Goal: Task Accomplishment & Management: Use online tool/utility

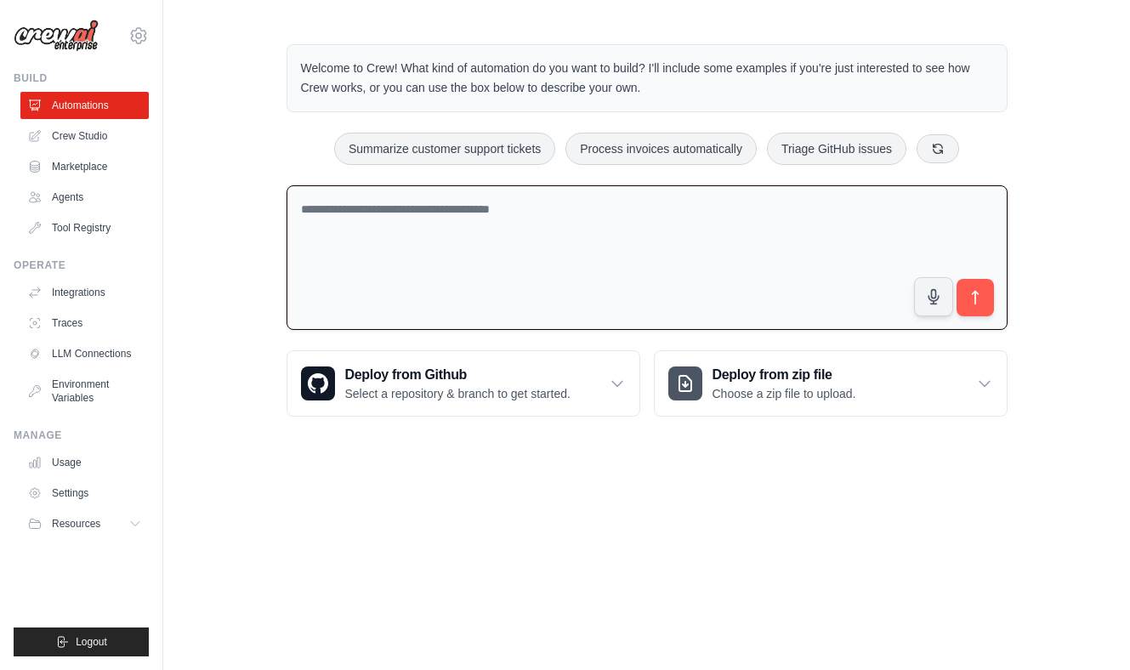
click at [428, 216] on textarea at bounding box center [646, 257] width 721 height 145
paste textarea "**********"
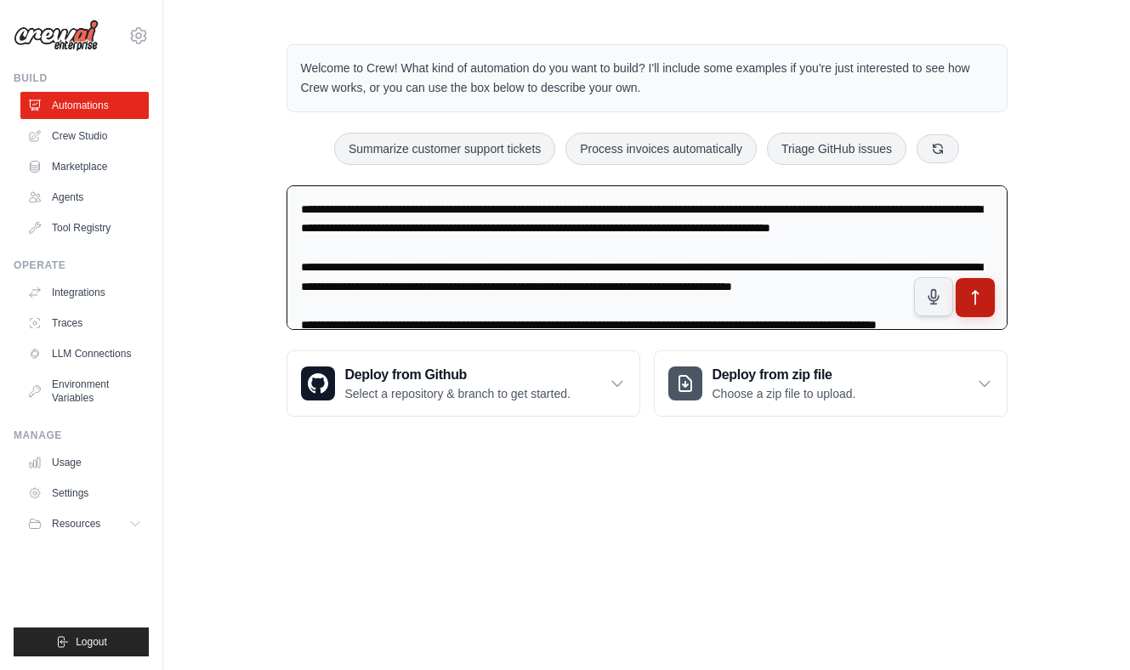
type textarea "**********"
click at [972, 296] on icon "submit" at bounding box center [975, 298] width 18 height 18
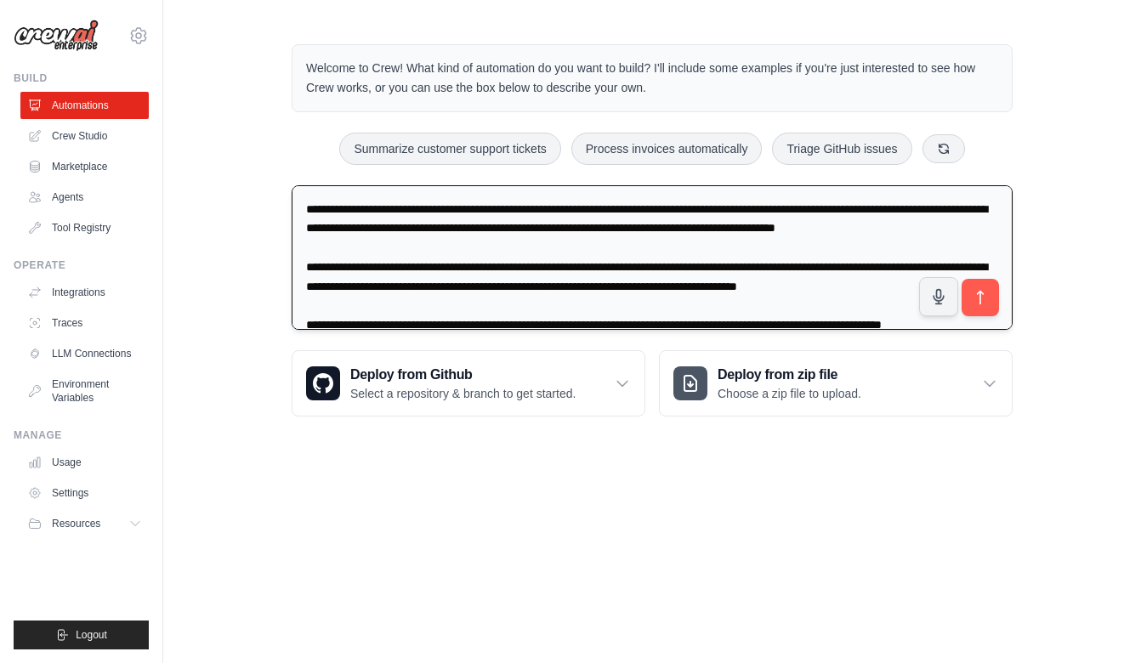
click at [791, 290] on textarea at bounding box center [652, 257] width 721 height 145
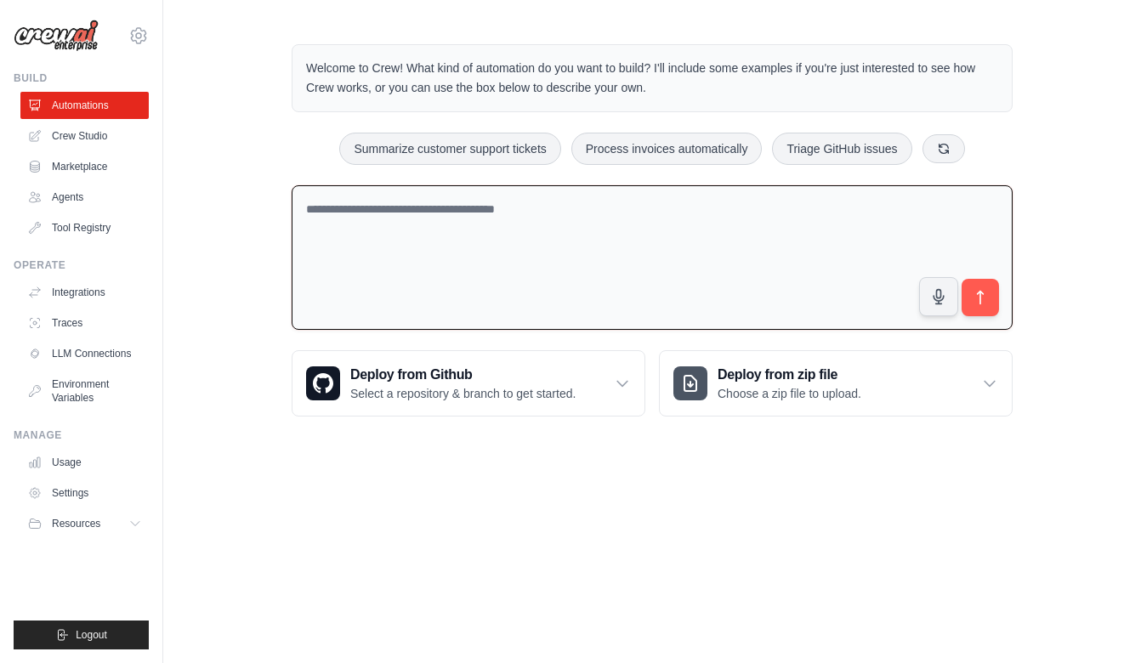
paste textarea "**********"
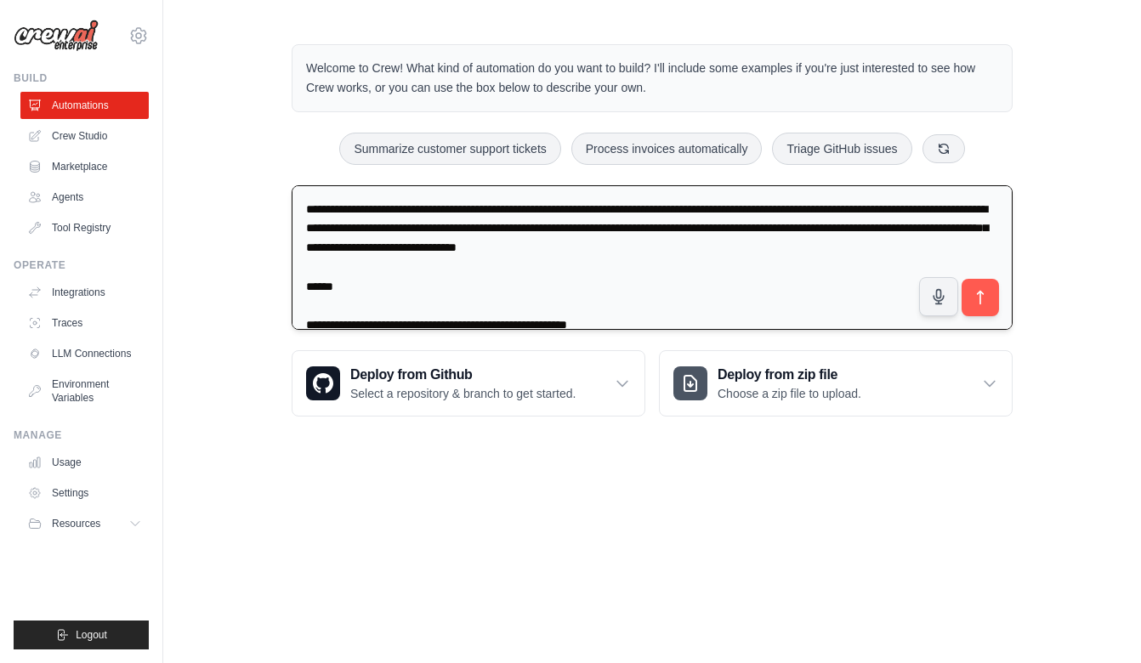
scroll to position [2980, 0]
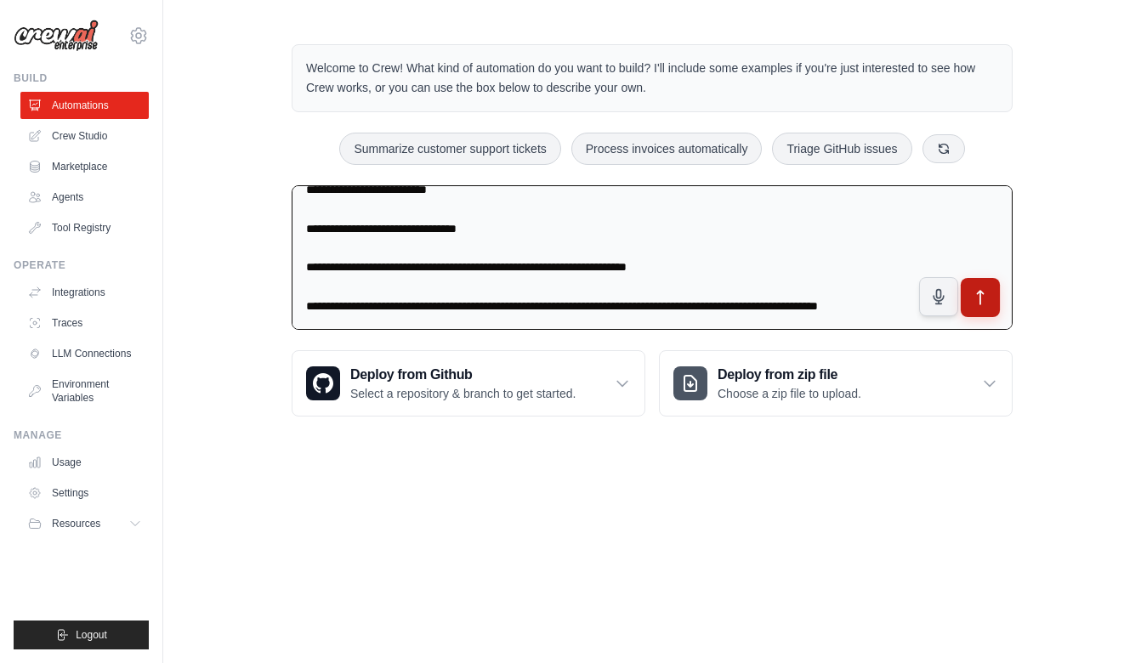
type textarea "**********"
click at [982, 300] on icon "submit" at bounding box center [981, 298] width 18 height 18
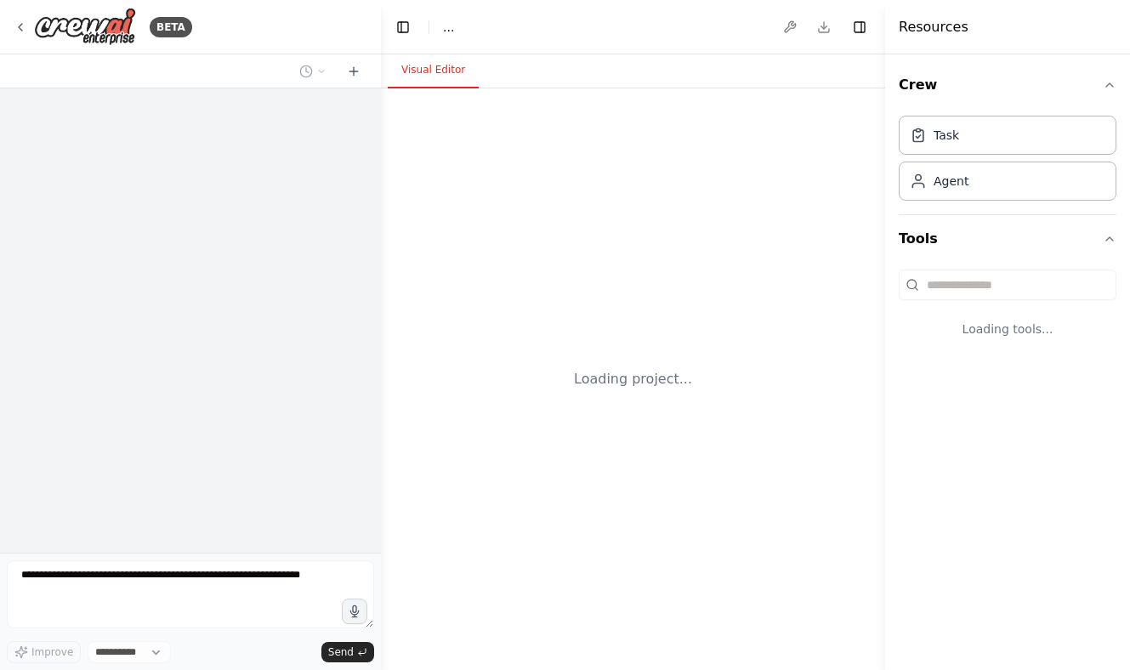
select select "****"
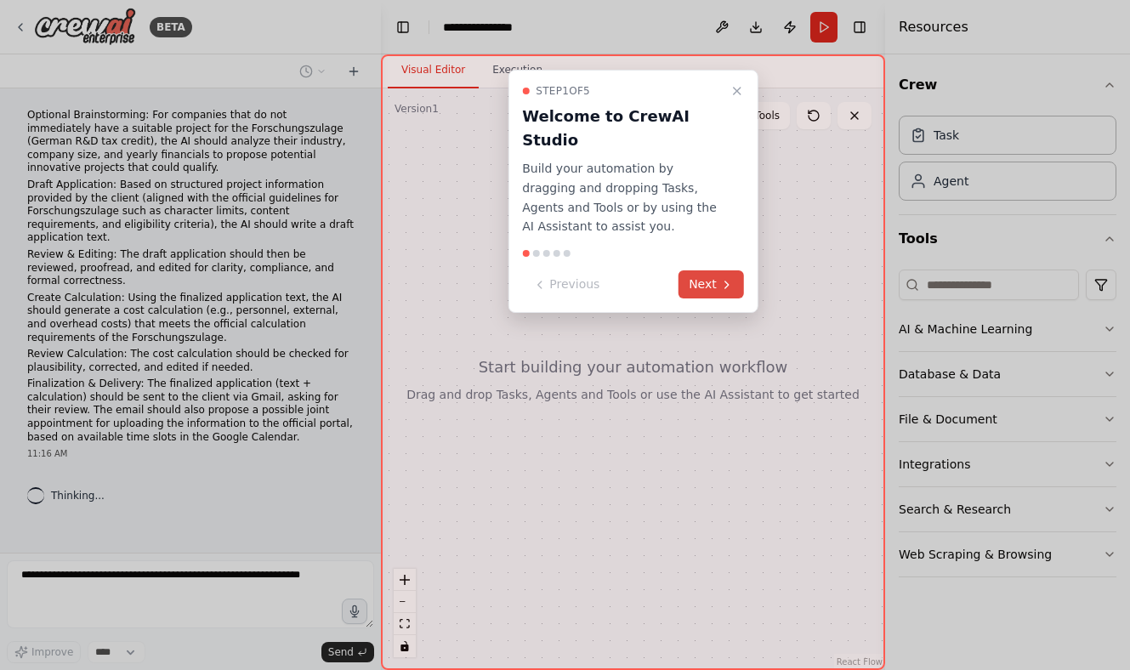
click at [713, 270] on button "Next" at bounding box center [710, 284] width 65 height 28
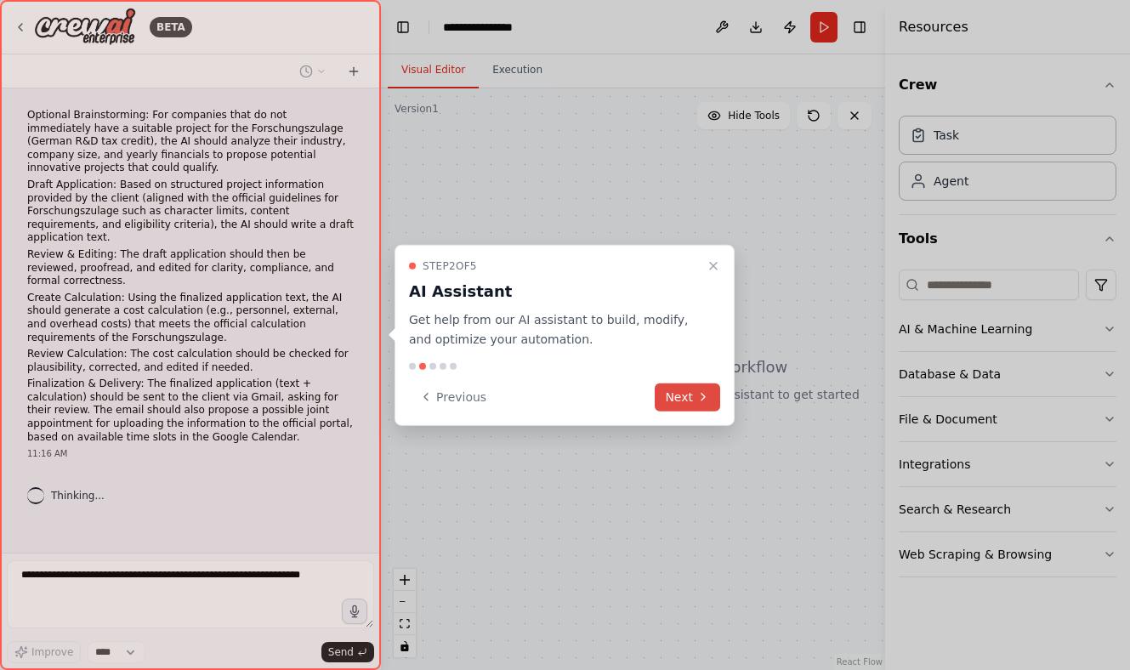
click at [683, 400] on button "Next" at bounding box center [687, 397] width 65 height 28
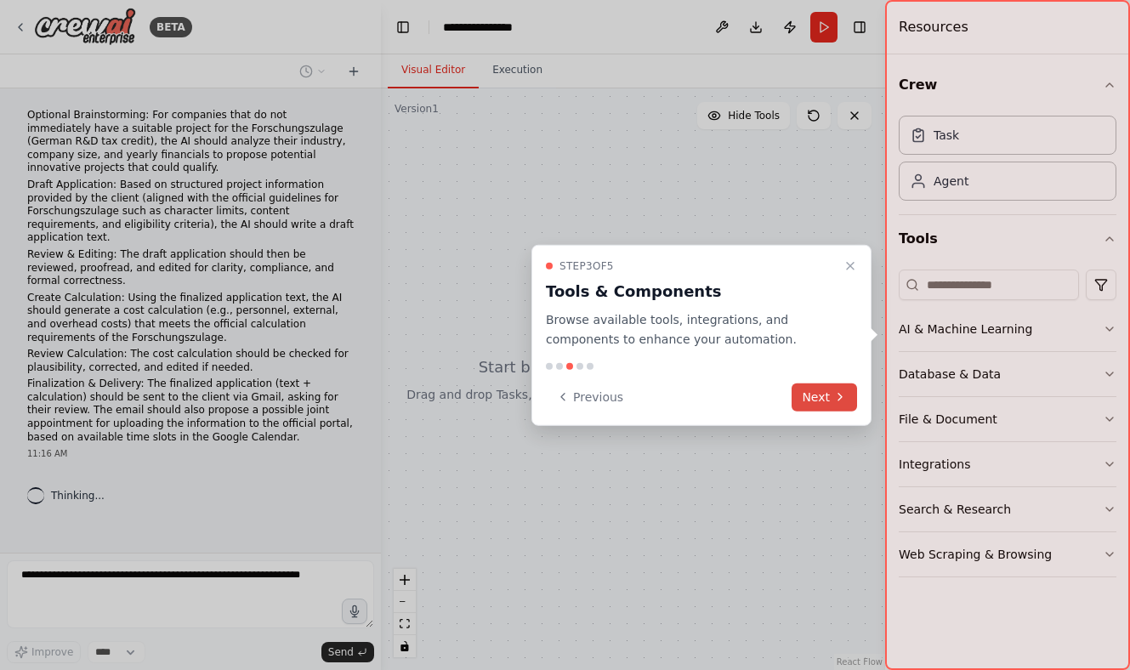
click at [815, 407] on button "Next" at bounding box center [823, 397] width 65 height 28
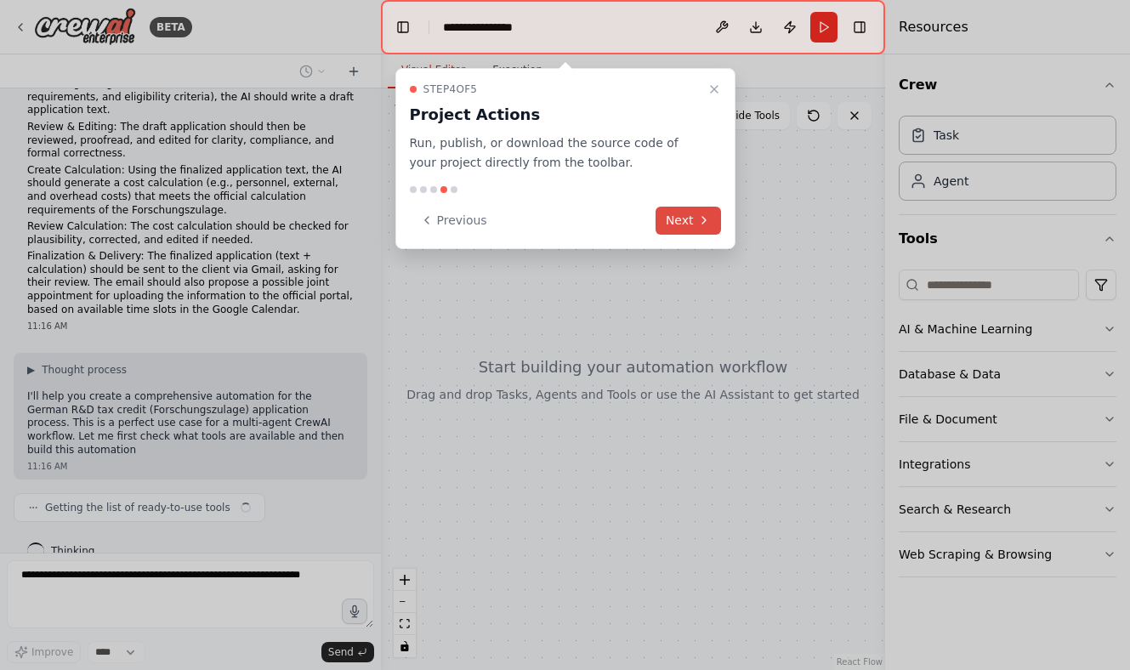
scroll to position [140, 0]
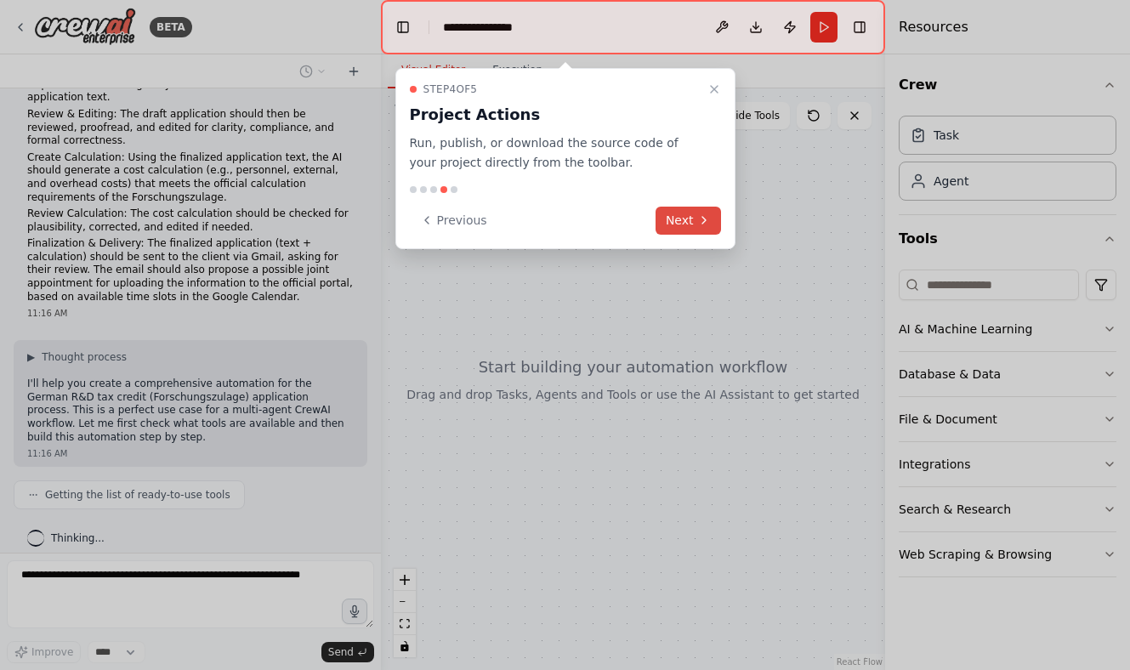
click at [679, 220] on button "Next" at bounding box center [687, 221] width 65 height 28
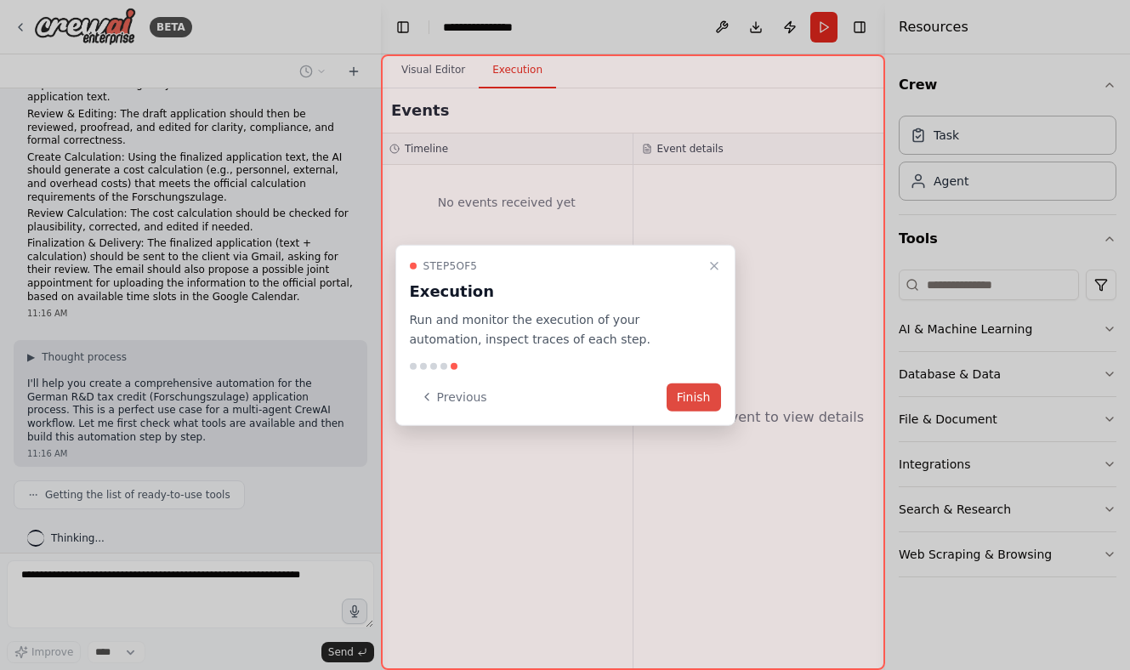
click at [682, 395] on button "Finish" at bounding box center [693, 397] width 54 height 28
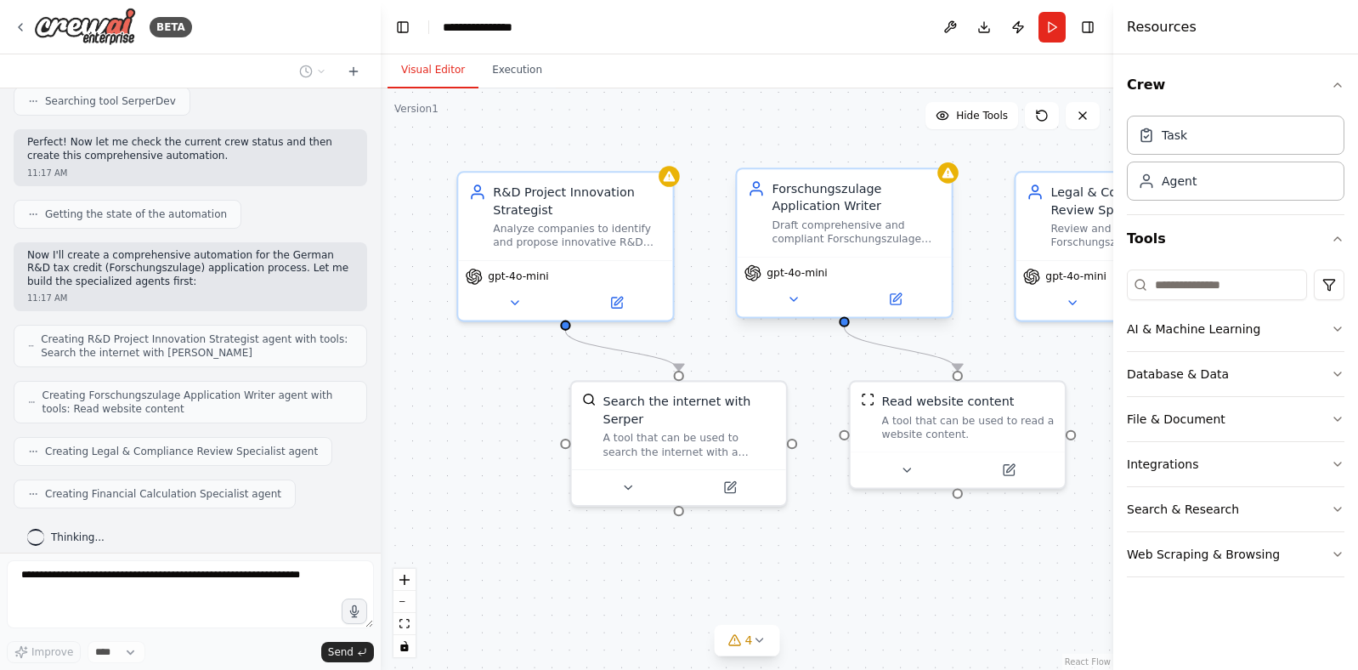
scroll to position [774, 0]
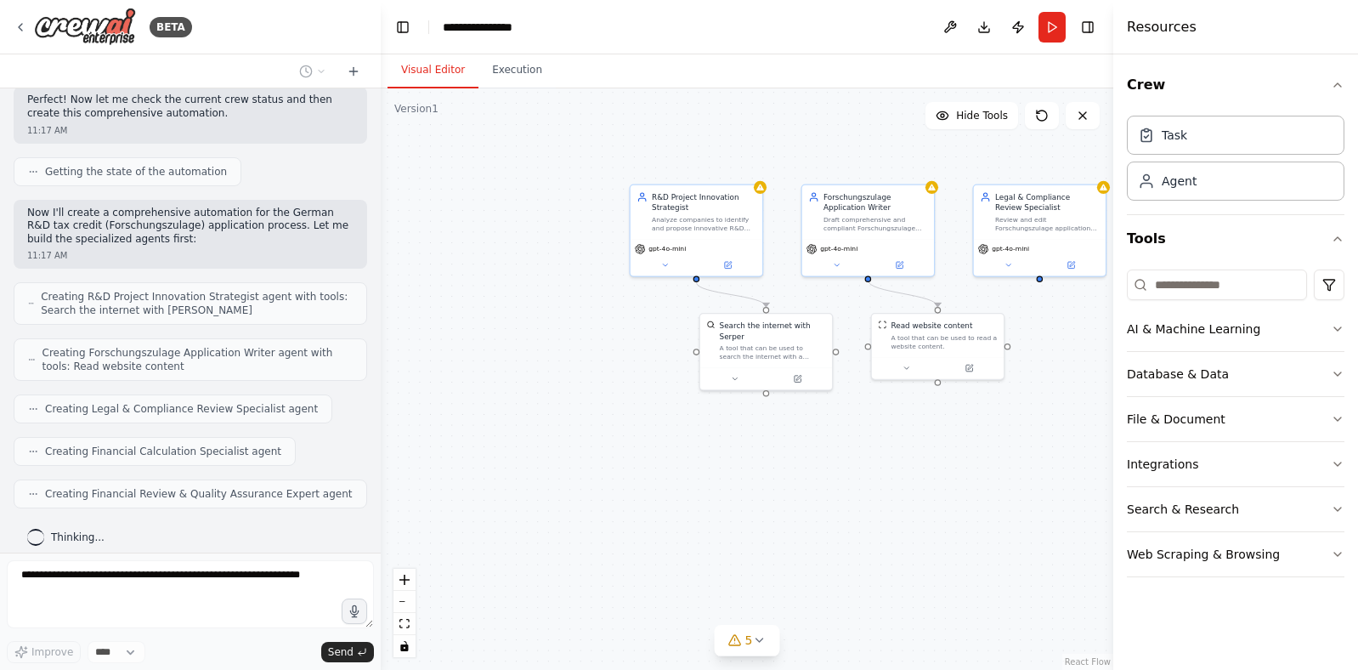
click at [915, 173] on div ".deletable-edge-delete-btn { width: 20px; height: 20px; border: 0px solid #ffff…" at bounding box center [747, 378] width 733 height 581
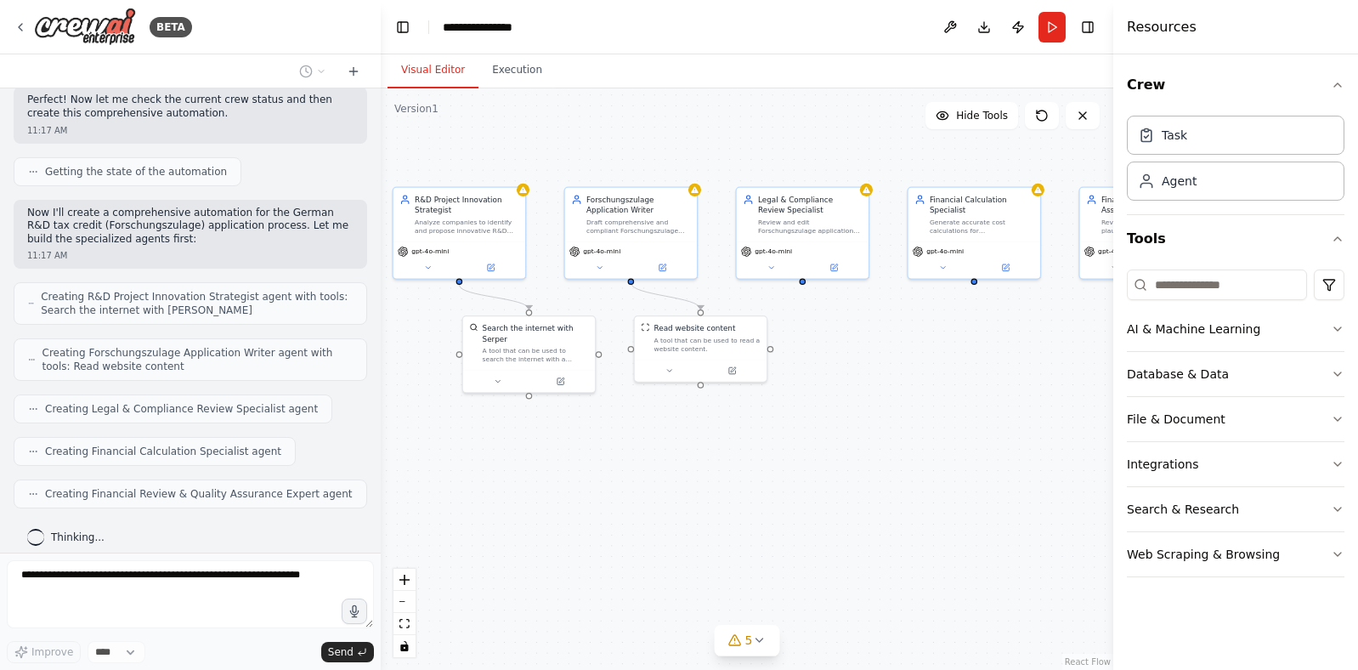
drag, startPoint x: 900, startPoint y: 155, endPoint x: 663, endPoint y: 157, distance: 237.2
click at [663, 157] on div ".deletable-edge-delete-btn { width: 20px; height: 20px; border: 0px solid #ffff…" at bounding box center [747, 378] width 733 height 581
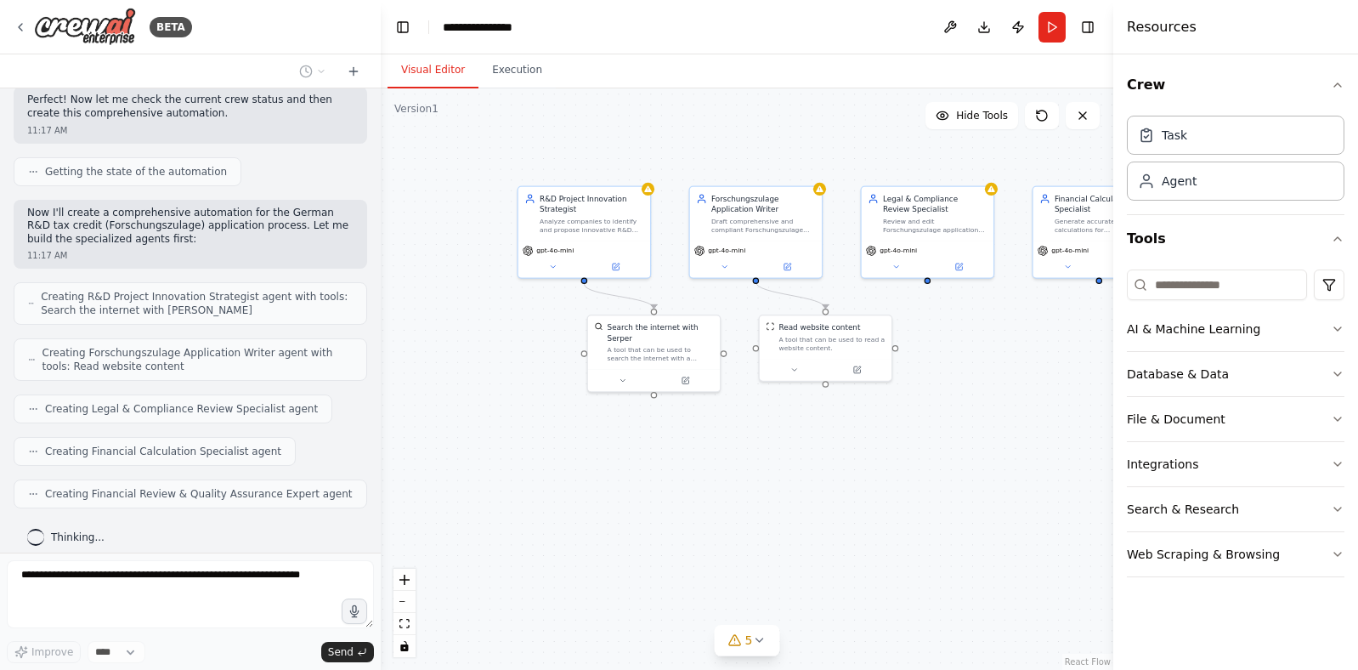
drag, startPoint x: 841, startPoint y: 167, endPoint x: 966, endPoint y: 166, distance: 125.0
click at [966, 166] on div ".deletable-edge-delete-btn { width: 20px; height: 20px; border: 0px solid #ffff…" at bounding box center [747, 378] width 733 height 581
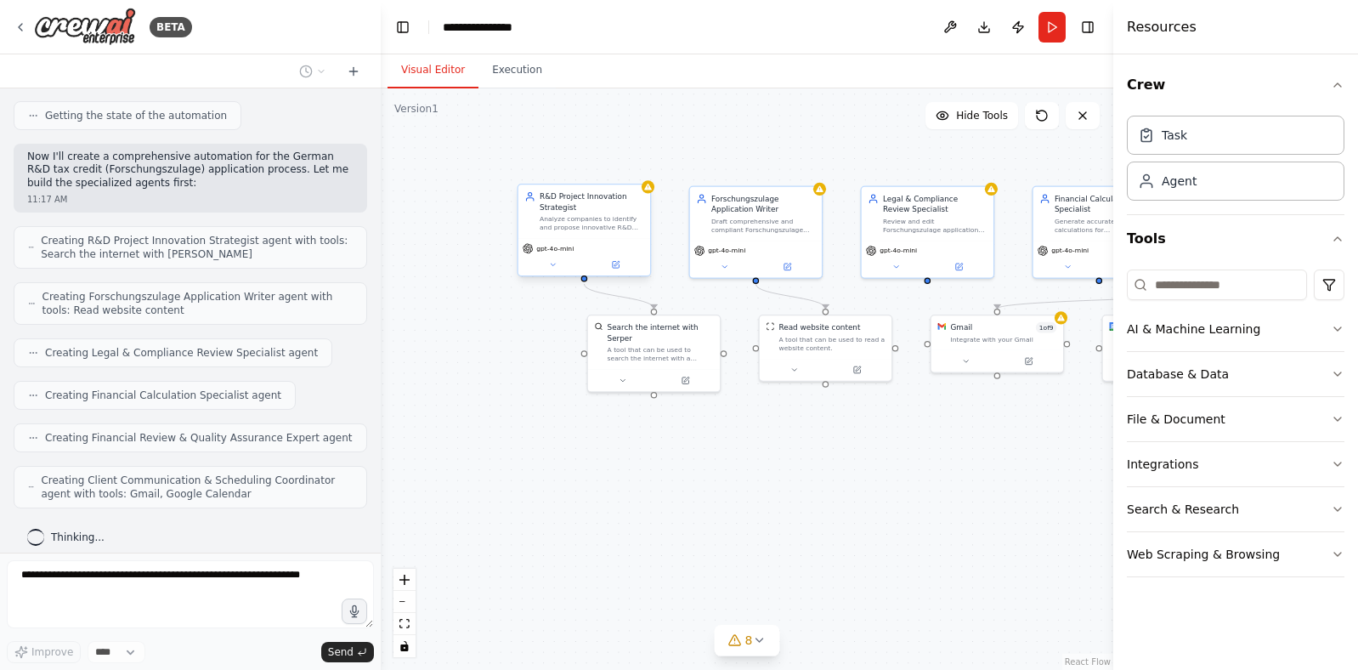
click at [572, 230] on div "Analyze companies to identify and propose innovative R&D projects that qualify …" at bounding box center [592, 223] width 104 height 17
click at [649, 193] on div "R&D Project Innovation Strategist Analyze companies to identify and propose inn…" at bounding box center [585, 211] width 132 height 54
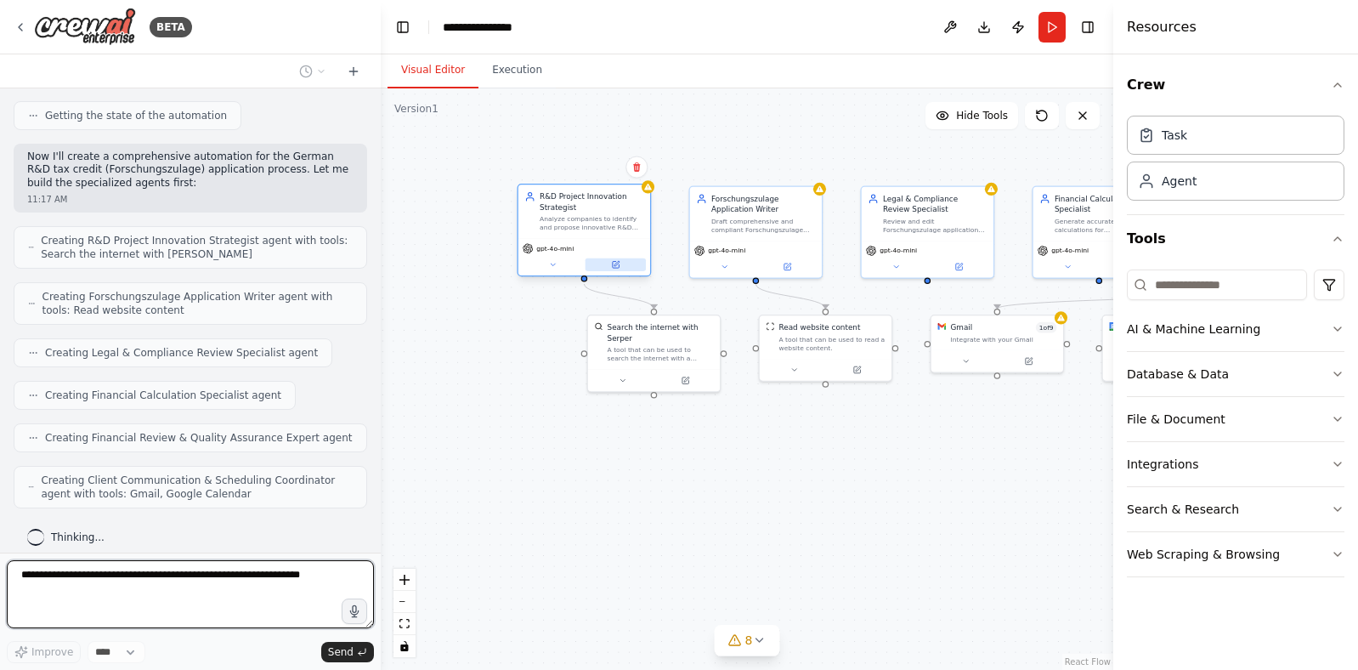
click at [615, 264] on icon at bounding box center [617, 263] width 5 height 5
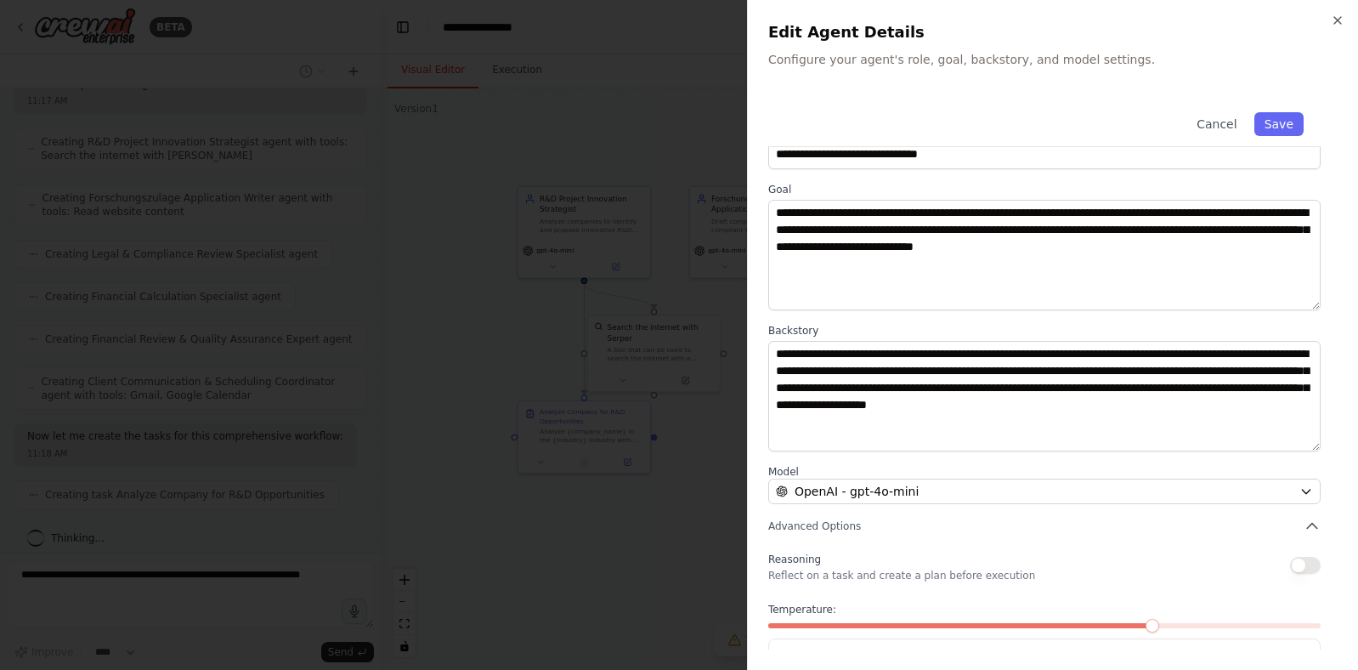
scroll to position [100, 0]
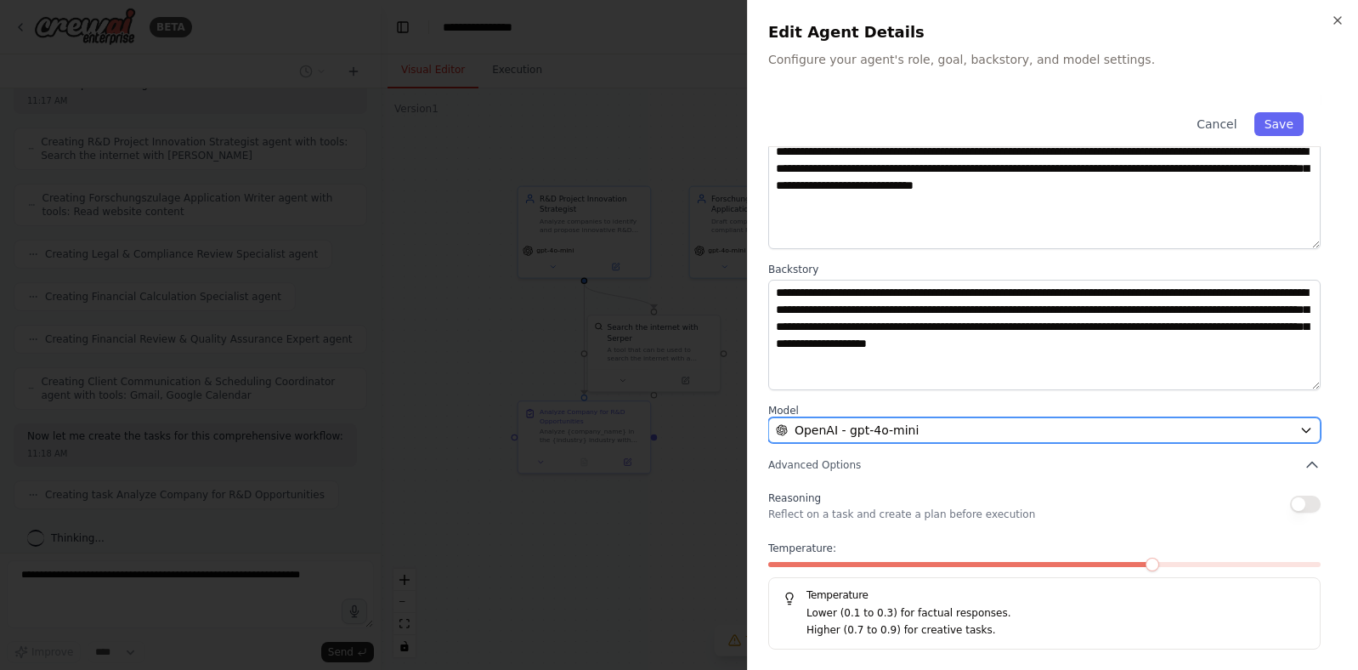
click at [911, 434] on span "OpenAI - gpt-4o-mini" at bounding box center [857, 430] width 124 height 17
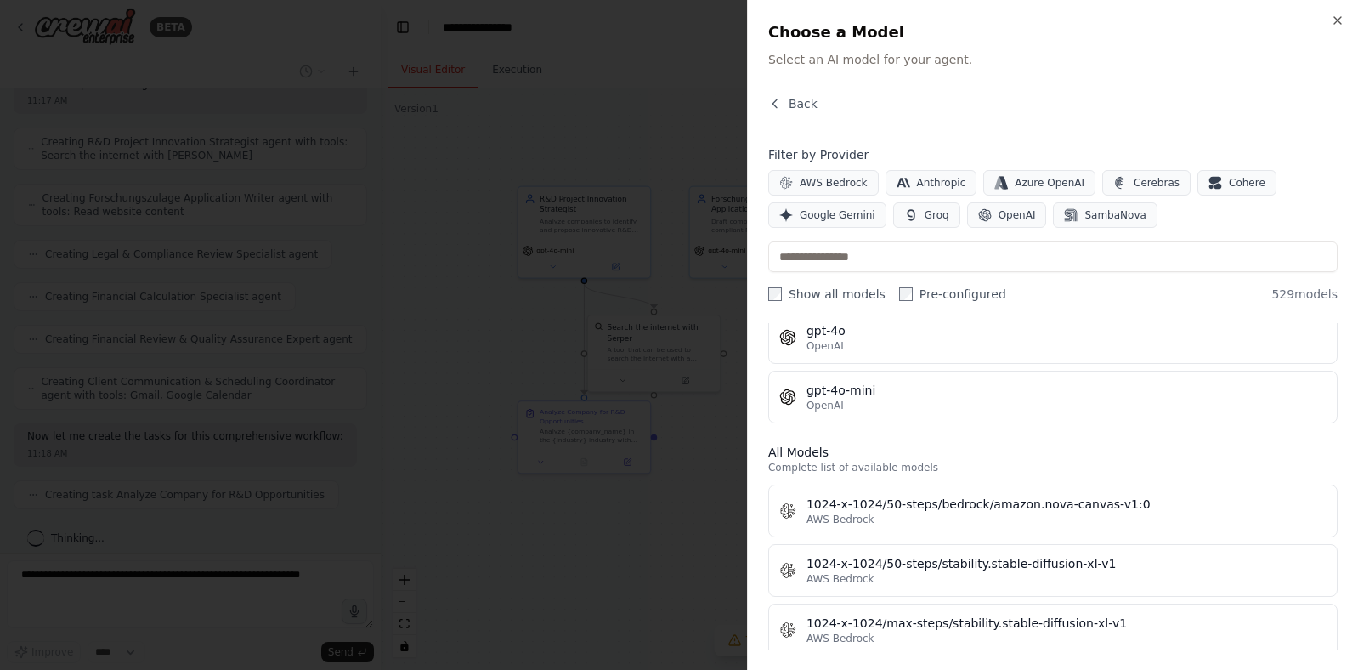
scroll to position [971, 0]
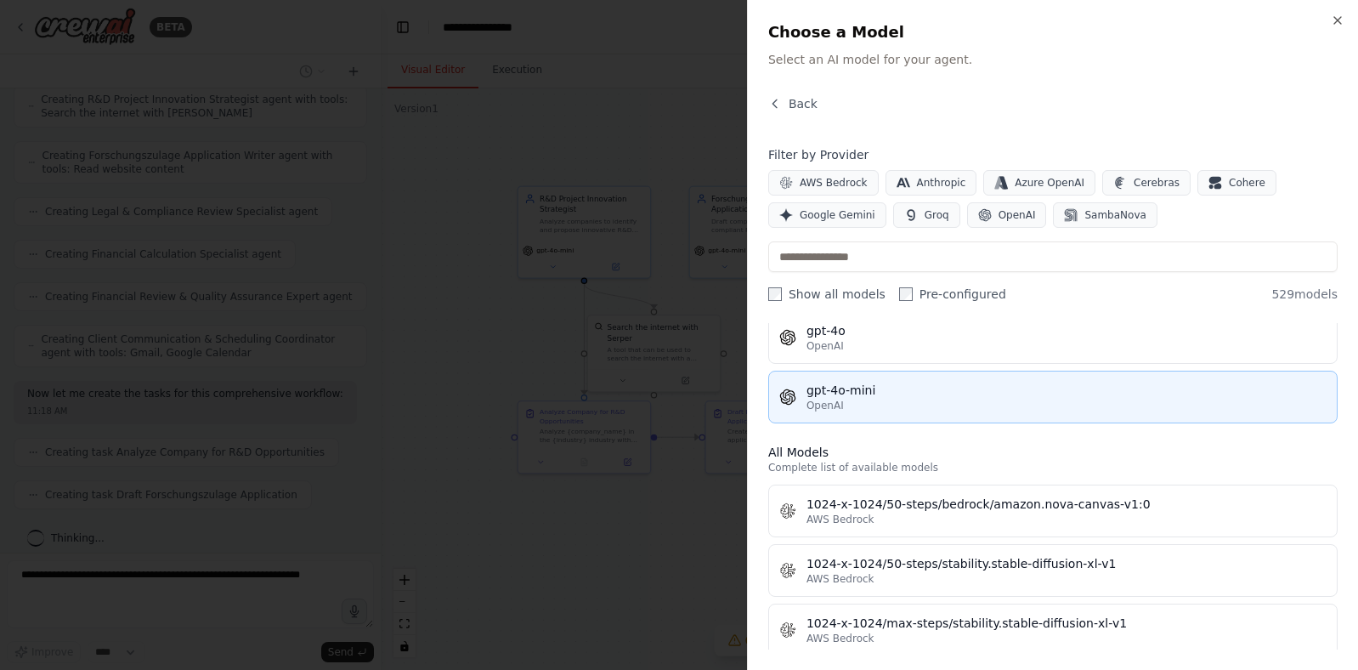
click at [933, 393] on div "gpt-4o-mini" at bounding box center [1067, 390] width 520 height 17
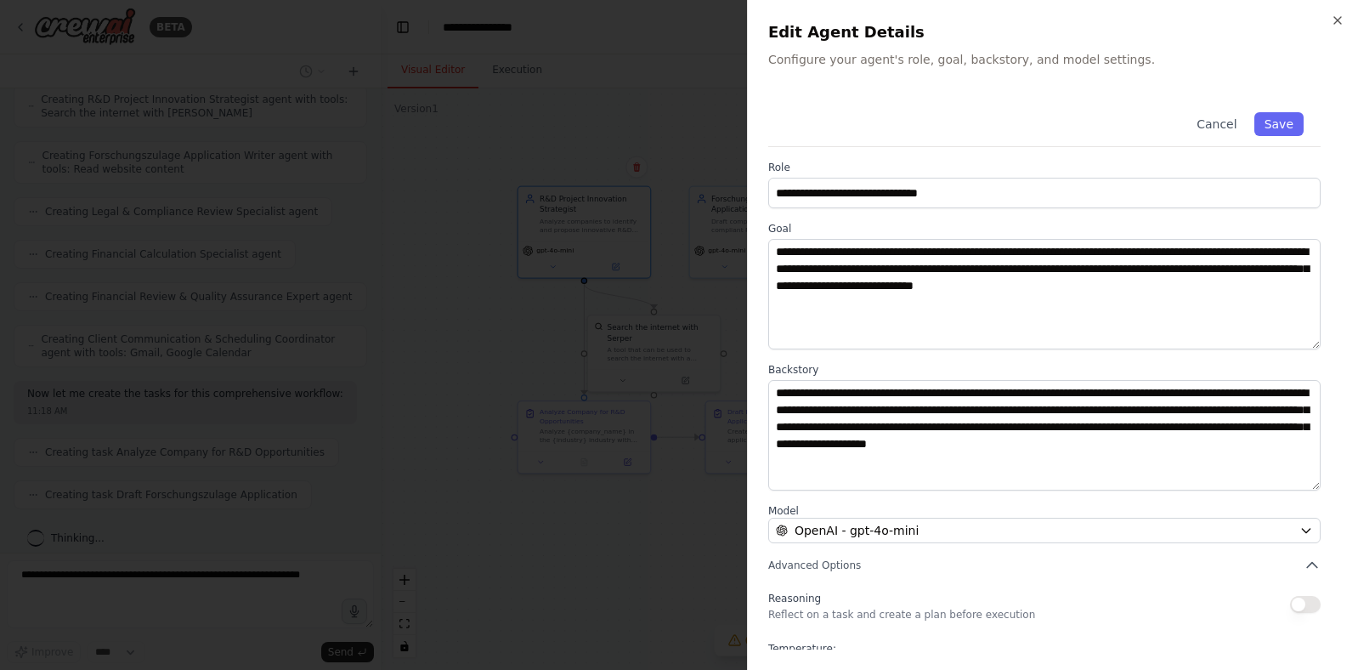
click at [490, 298] on div at bounding box center [679, 335] width 1358 height 670
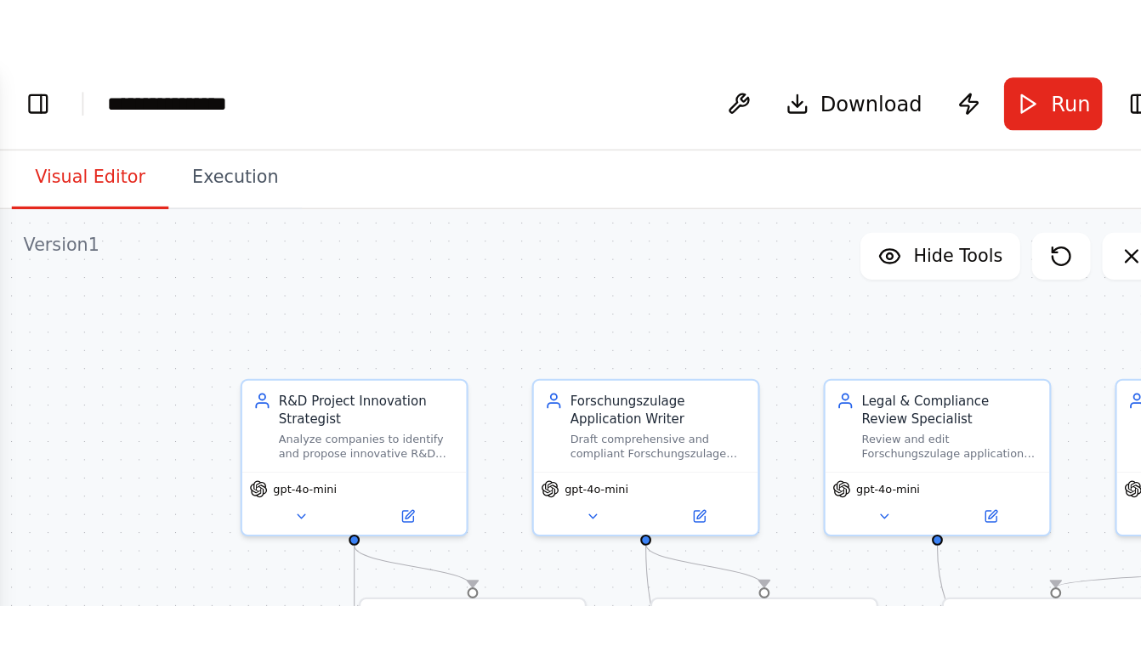
scroll to position [0, 0]
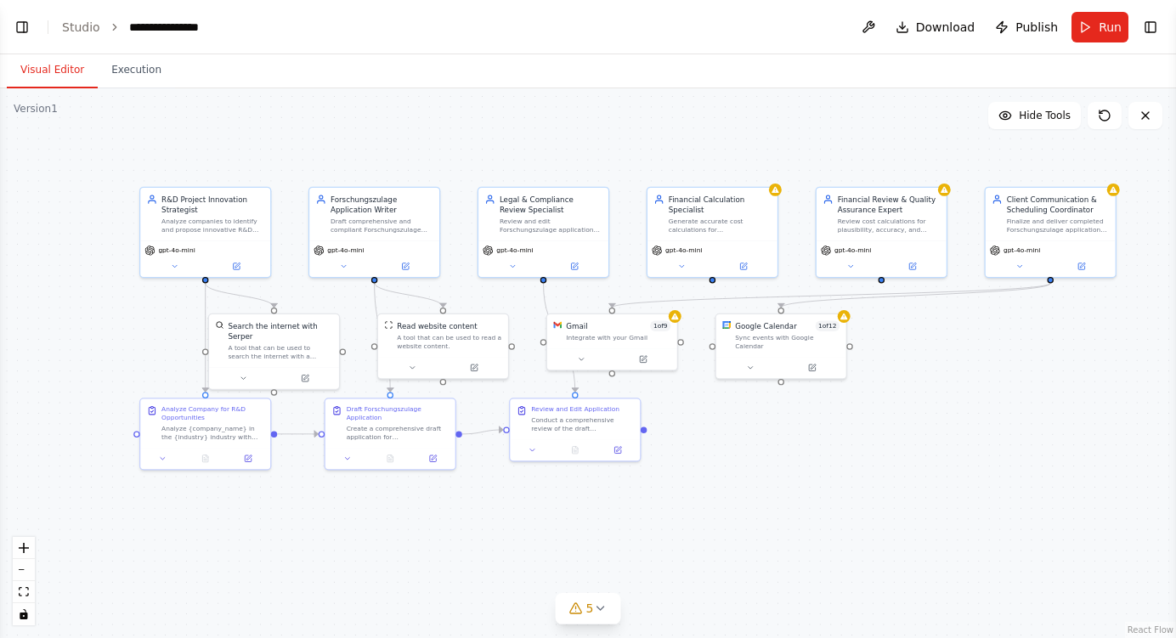
select select "****"
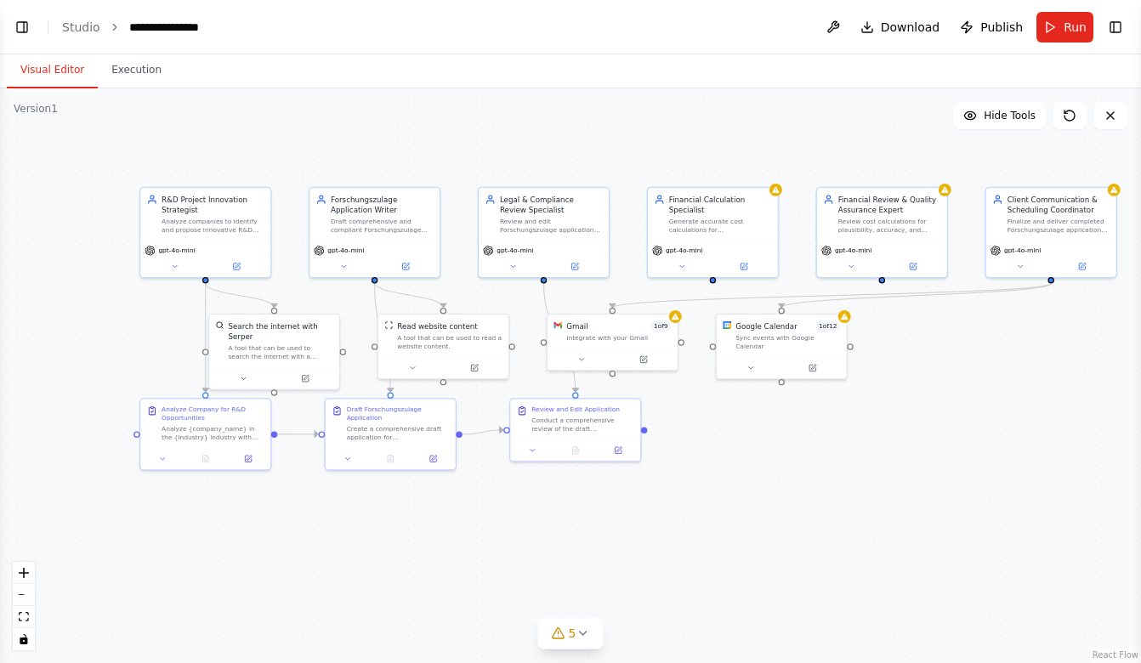
scroll to position [976, 0]
click at [161, 23] on div "**********" at bounding box center [173, 27] width 88 height 17
click at [161, 23] on div "**********" at bounding box center [193, 27] width 128 height 17
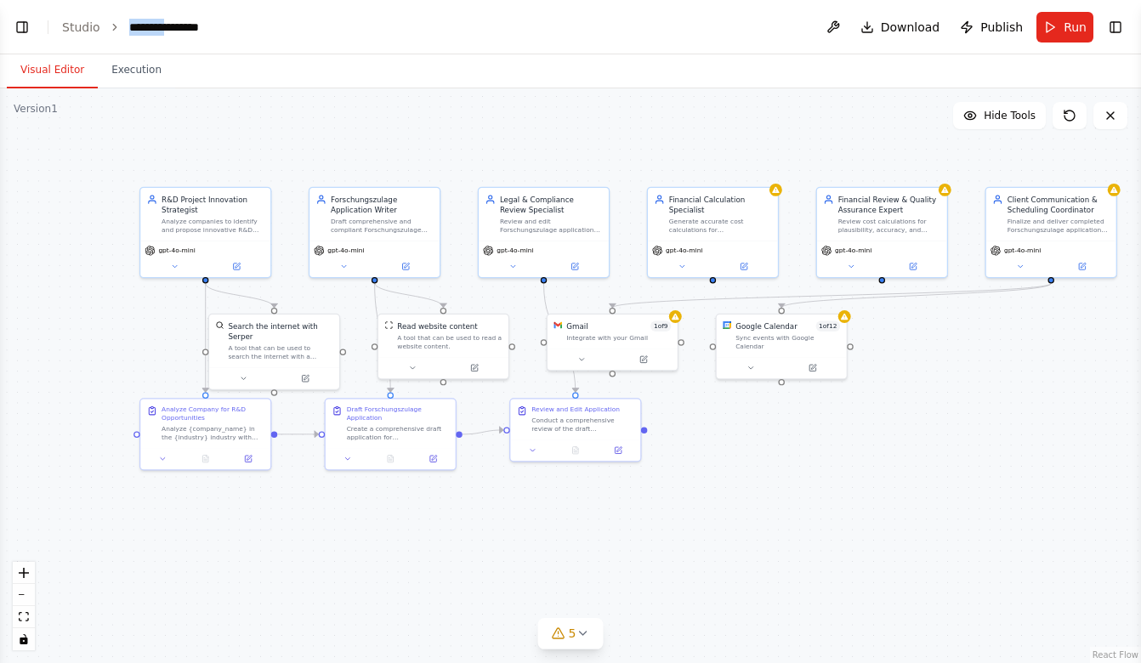
click at [161, 23] on div "**********" at bounding box center [193, 27] width 128 height 17
click at [324, 139] on div ".deletable-edge-delete-btn { width: 20px; height: 20px; border: 0px solid #ffff…" at bounding box center [570, 375] width 1141 height 575
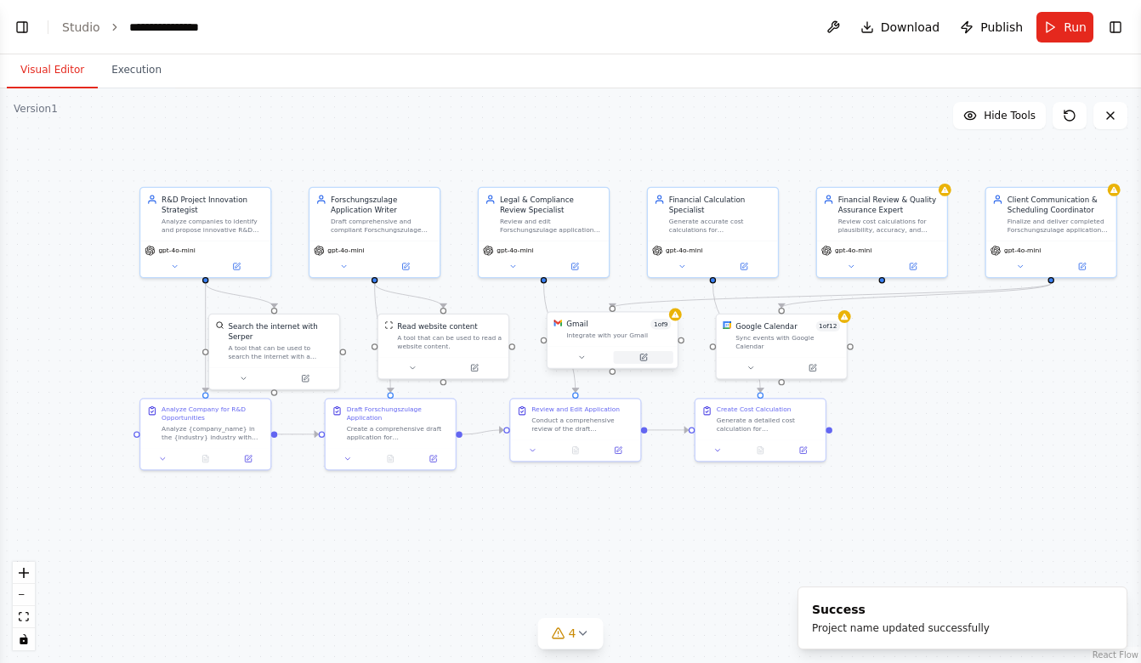
scroll to position [1105, 0]
click at [678, 323] on div ".deletable-edge-delete-btn { width: 20px; height: 20px; border: 0px solid #ffff…" at bounding box center [570, 375] width 1141 height 575
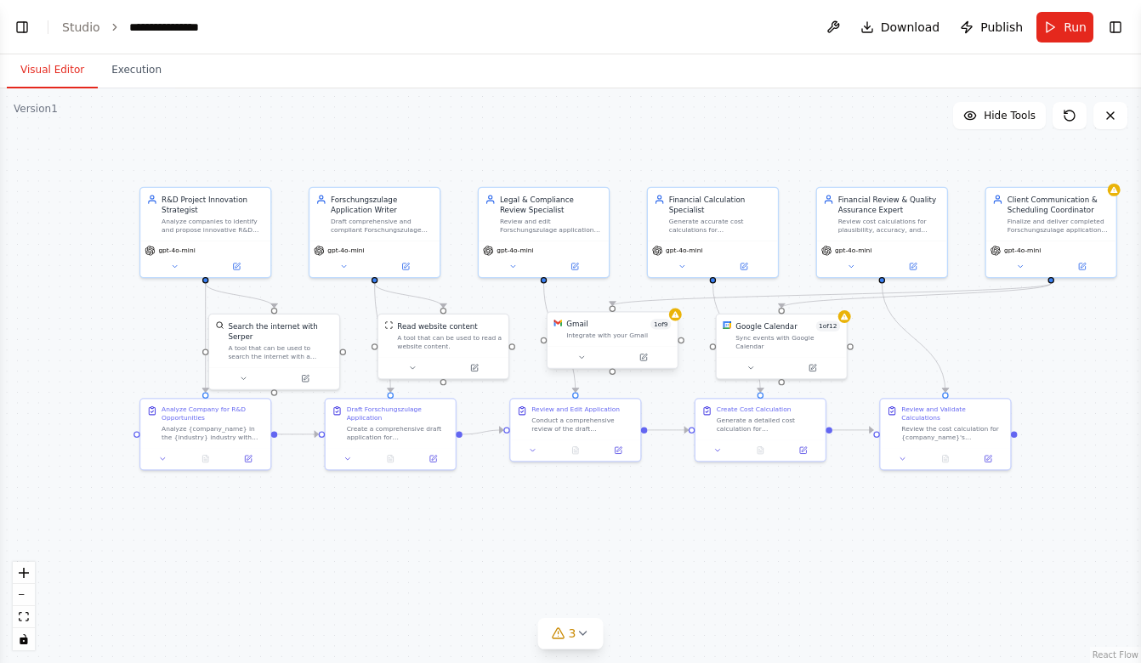
click at [602, 342] on div "Gmail 1 of 9 Integrate with your Gmail" at bounding box center [612, 330] width 130 height 34
click at [585, 338] on div "Integrate with your Gmail" at bounding box center [623, 336] width 105 height 9
click at [589, 362] on button at bounding box center [587, 357] width 60 height 13
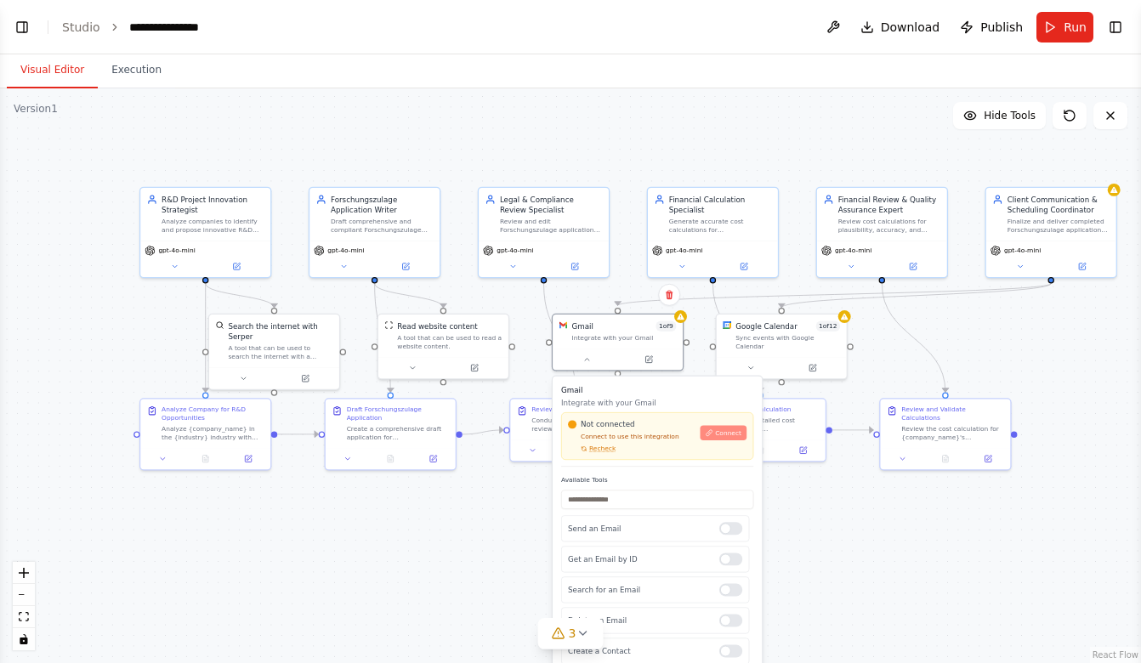
scroll to position [1148, 0]
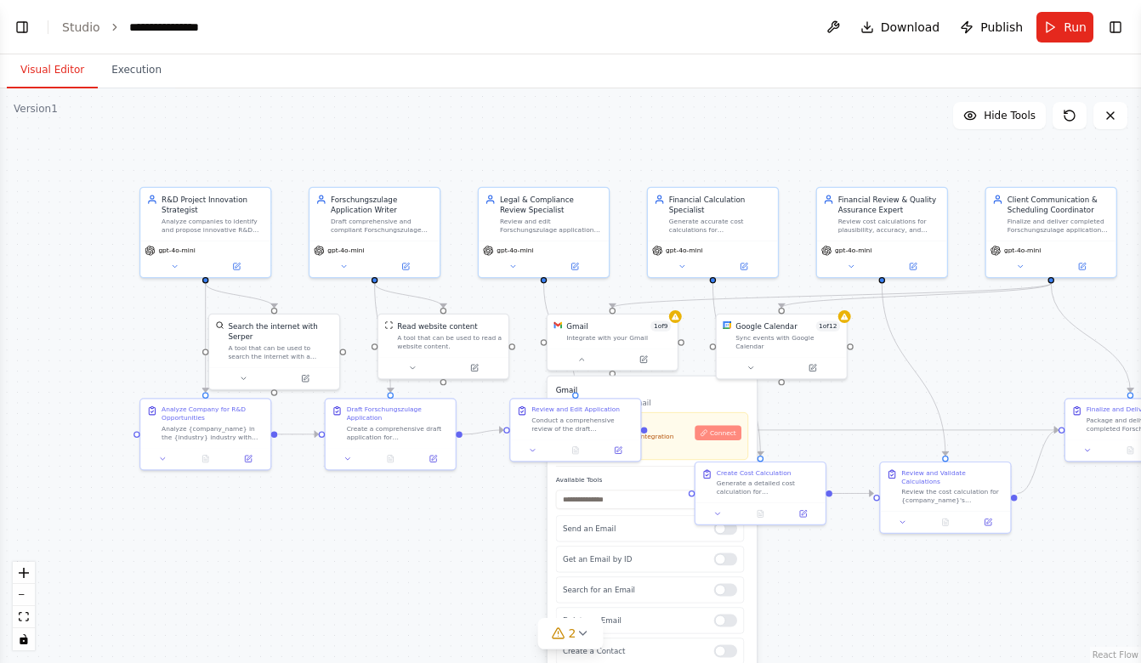
click at [728, 430] on span "Connect" at bounding box center [723, 432] width 26 height 9
click at [837, 405] on div ".deletable-edge-delete-btn { width: 20px; height: 20px; border: 0px solid #ffff…" at bounding box center [570, 375] width 1141 height 575
click at [587, 356] on button at bounding box center [582, 357] width 60 height 13
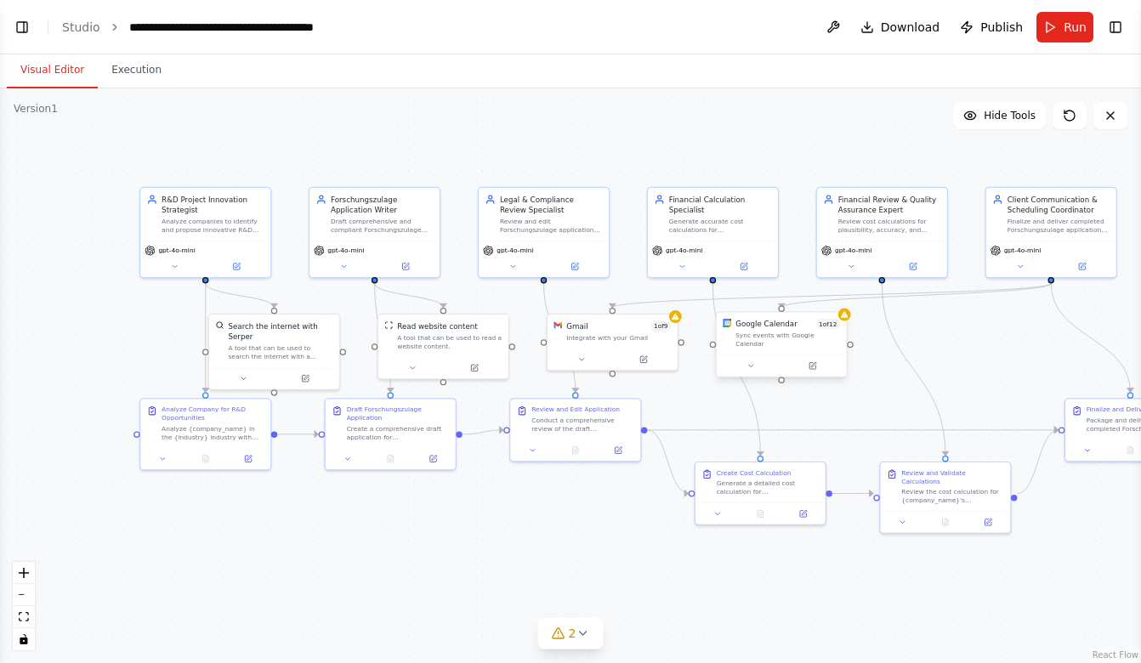
click at [789, 337] on div "Sync events with Google Calendar" at bounding box center [787, 340] width 105 height 17
click at [850, 347] on div ".deletable-edge-delete-btn { width: 20px; height: 20px; border: 0px solid #ffff…" at bounding box center [570, 375] width 1141 height 575
click at [842, 319] on icon at bounding box center [844, 314] width 9 height 9
click at [785, 322] on div "Google Calendar" at bounding box center [766, 324] width 62 height 10
click at [774, 341] on div "Google Calendar 1 of 12 Sync events with Google Calendar" at bounding box center [782, 334] width 130 height 43
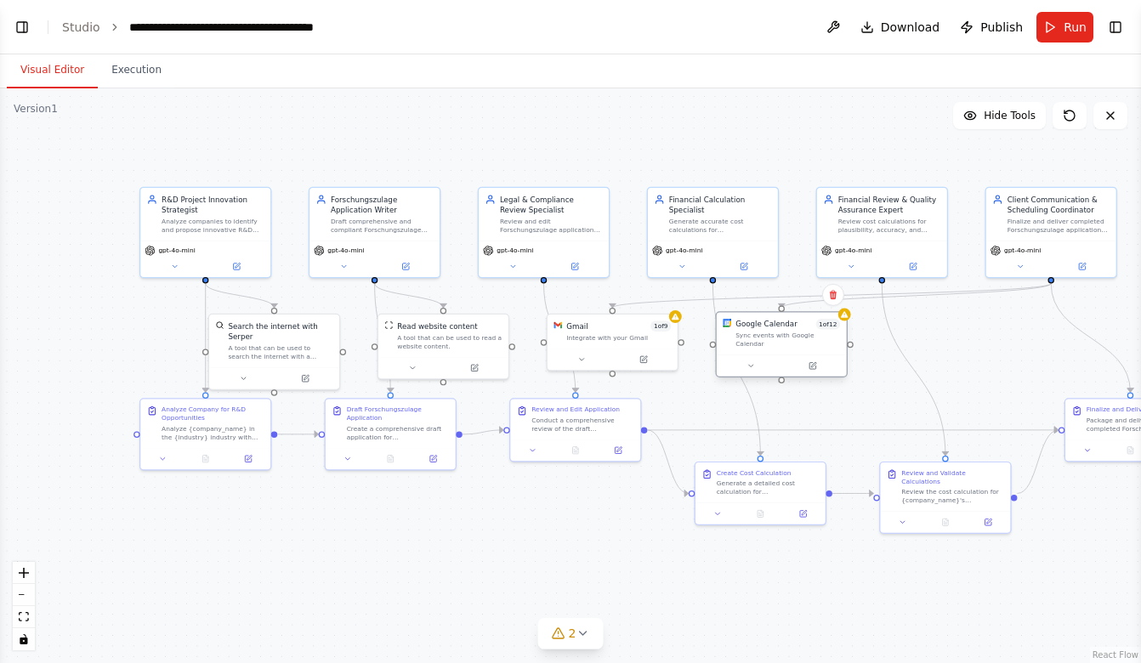
click at [774, 341] on div "Google Calendar 1 of 12 Sync events with Google Calendar" at bounding box center [782, 334] width 130 height 43
click at [750, 365] on icon at bounding box center [750, 366] width 4 height 2
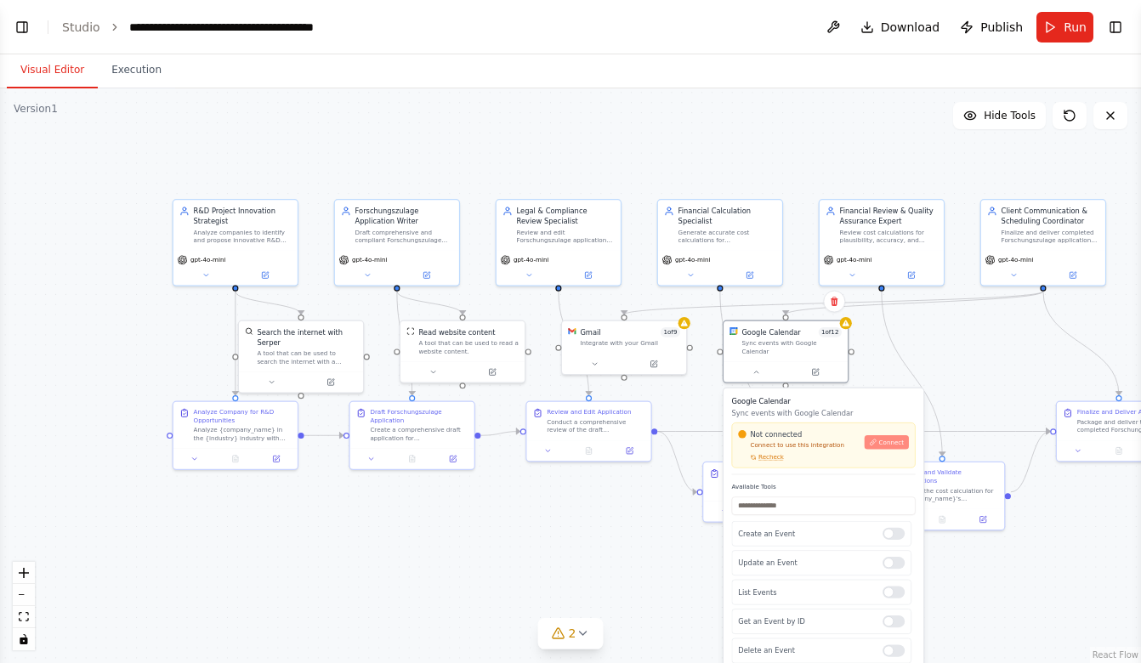
click at [896, 441] on button "Connect" at bounding box center [886, 442] width 44 height 14
click at [882, 439] on span "Connect" at bounding box center [891, 443] width 25 height 9
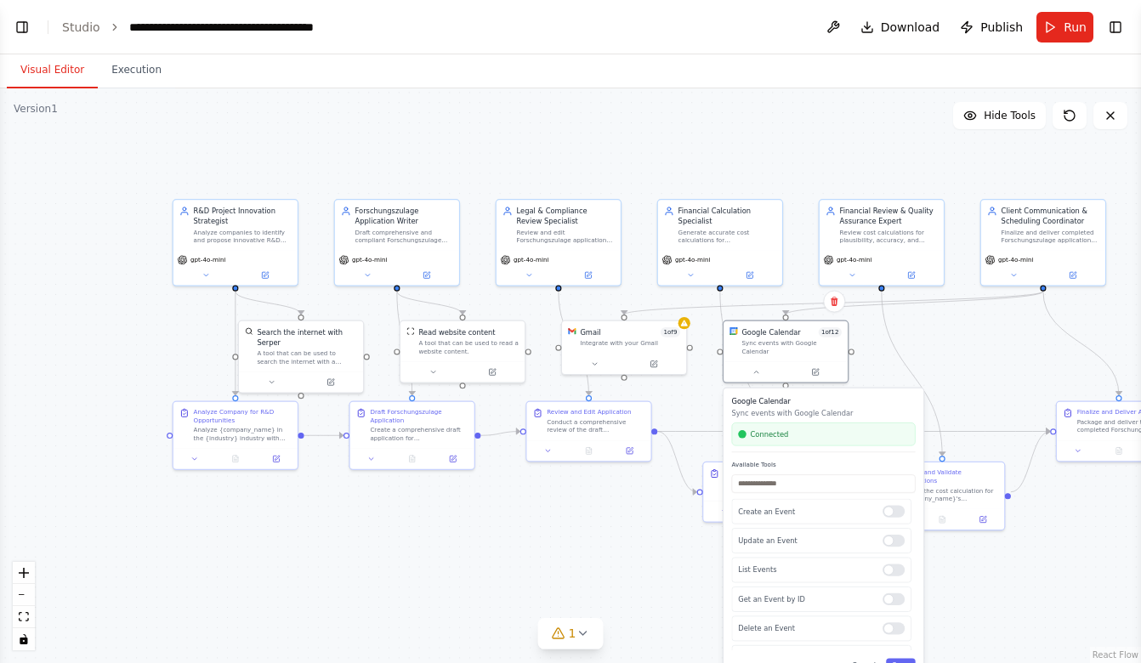
click at [629, 540] on div ".deletable-edge-delete-btn { width: 20px; height: 20px; border: 0px solid #ffff…" at bounding box center [570, 375] width 1141 height 575
click at [631, 343] on div "Integrate with your Gmail" at bounding box center [630, 341] width 100 height 9
click at [609, 330] on div "Gmail 1 of 9" at bounding box center [630, 331] width 100 height 10
click at [686, 332] on div "Gmail 1 of 9 Integrate with your Gmail" at bounding box center [624, 345] width 126 height 55
click at [636, 346] on div "Gmail 1 of 9 Integrate with your Gmail" at bounding box center [624, 335] width 124 height 32
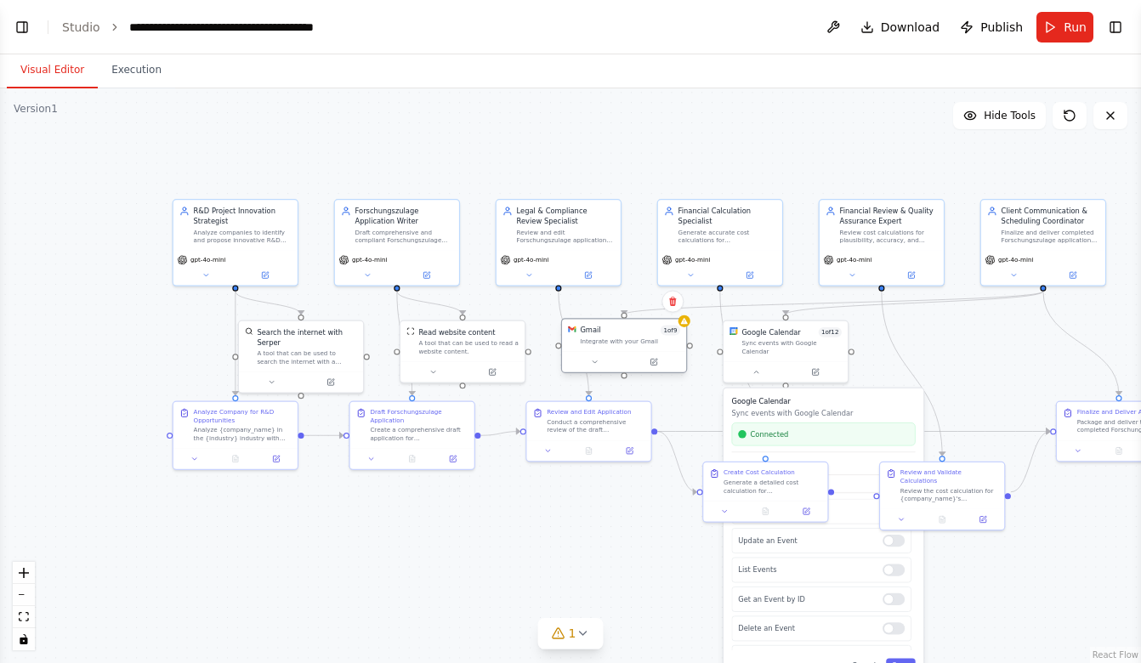
click at [636, 346] on div "Gmail 1 of 9 Integrate with your Gmail" at bounding box center [624, 335] width 124 height 32
click at [656, 368] on div at bounding box center [624, 361] width 124 height 20
click at [655, 363] on icon at bounding box center [653, 362] width 6 height 6
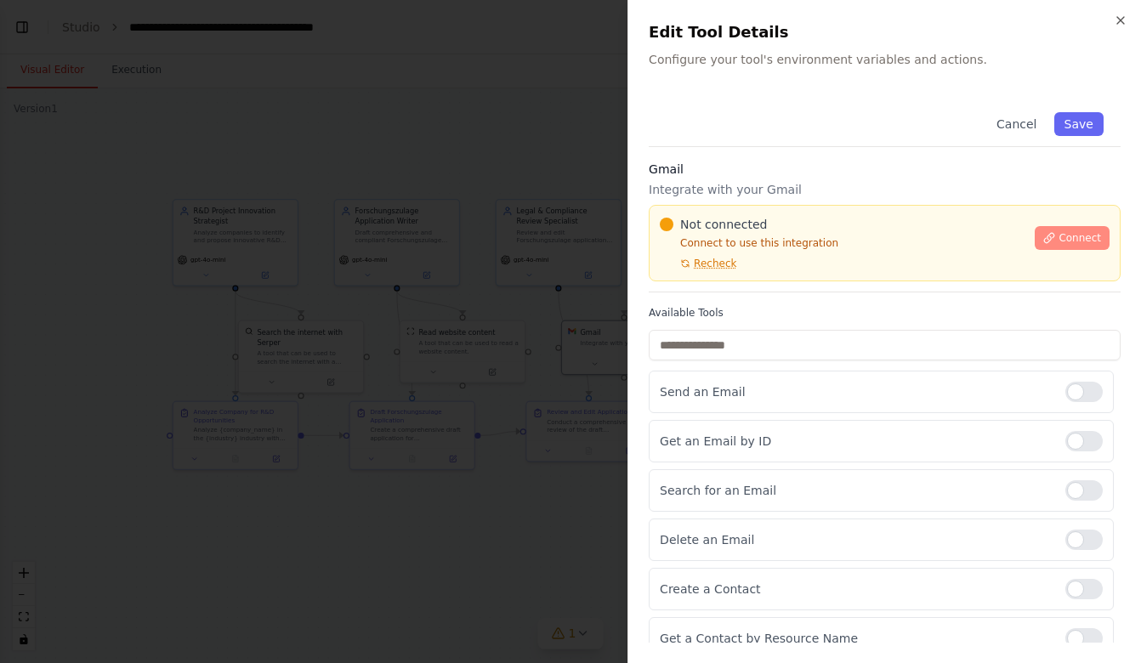
click at [1077, 241] on span "Connect" at bounding box center [1079, 238] width 43 height 14
click at [1079, 240] on span "Connect" at bounding box center [1079, 238] width 43 height 14
click at [758, 189] on p "Integrate with your Gmail" at bounding box center [885, 189] width 472 height 17
click at [694, 192] on p "Integrate with your Gmail" at bounding box center [885, 189] width 472 height 17
click at [609, 324] on div at bounding box center [570, 331] width 1141 height 663
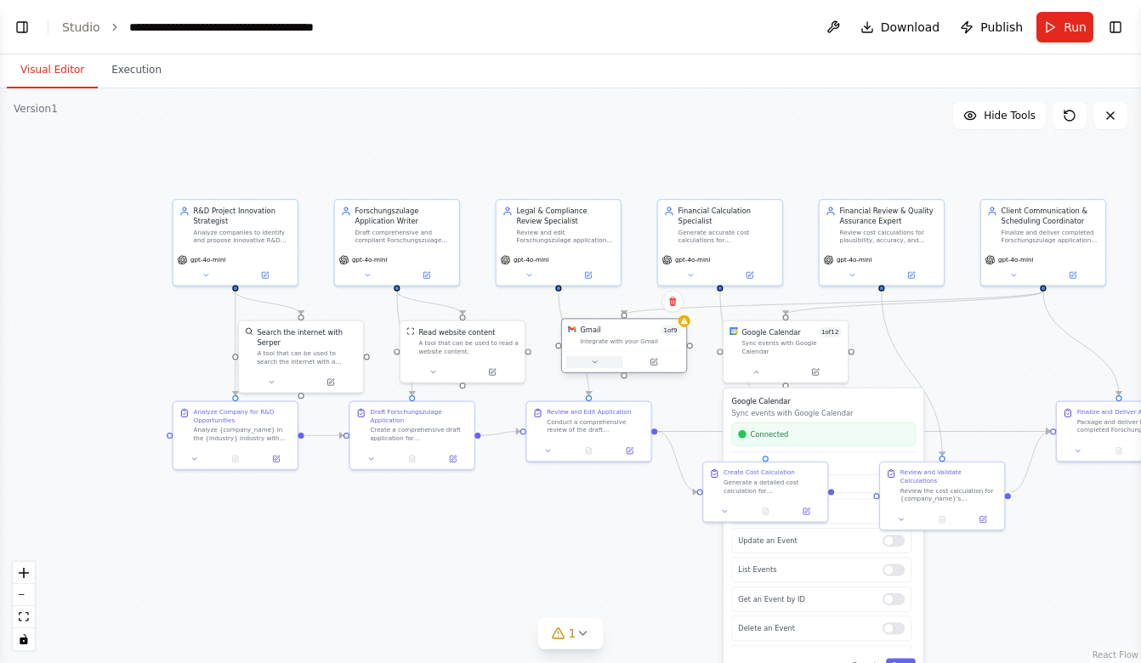
click at [595, 362] on icon at bounding box center [594, 362] width 4 height 2
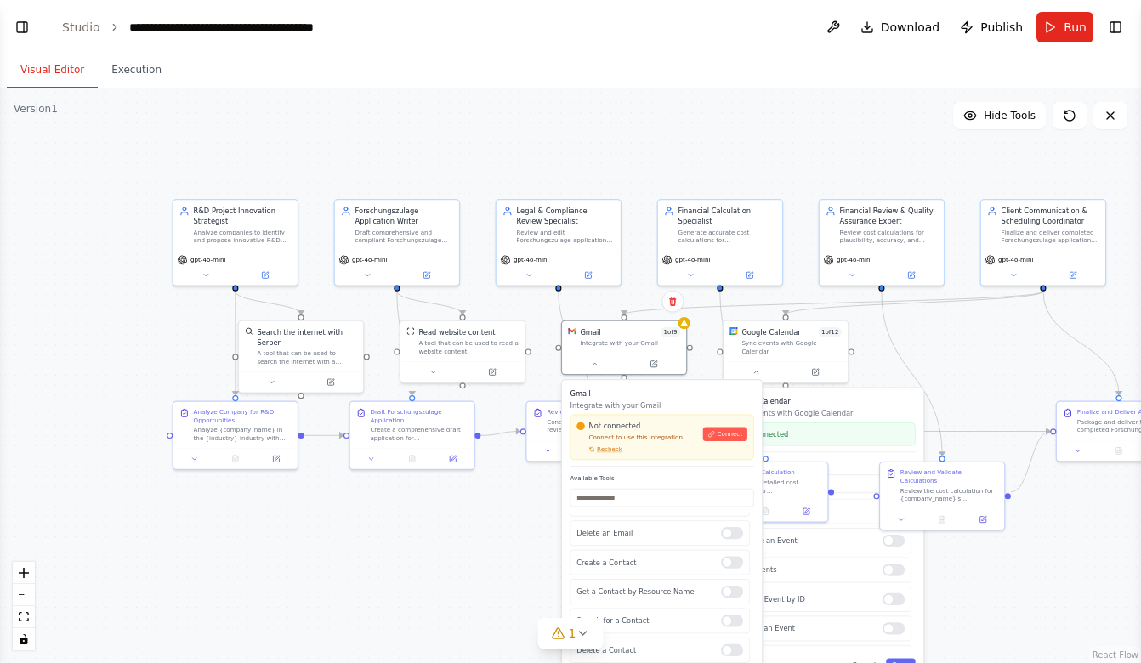
scroll to position [182, 0]
click at [584, 629] on icon at bounding box center [582, 633] width 14 height 14
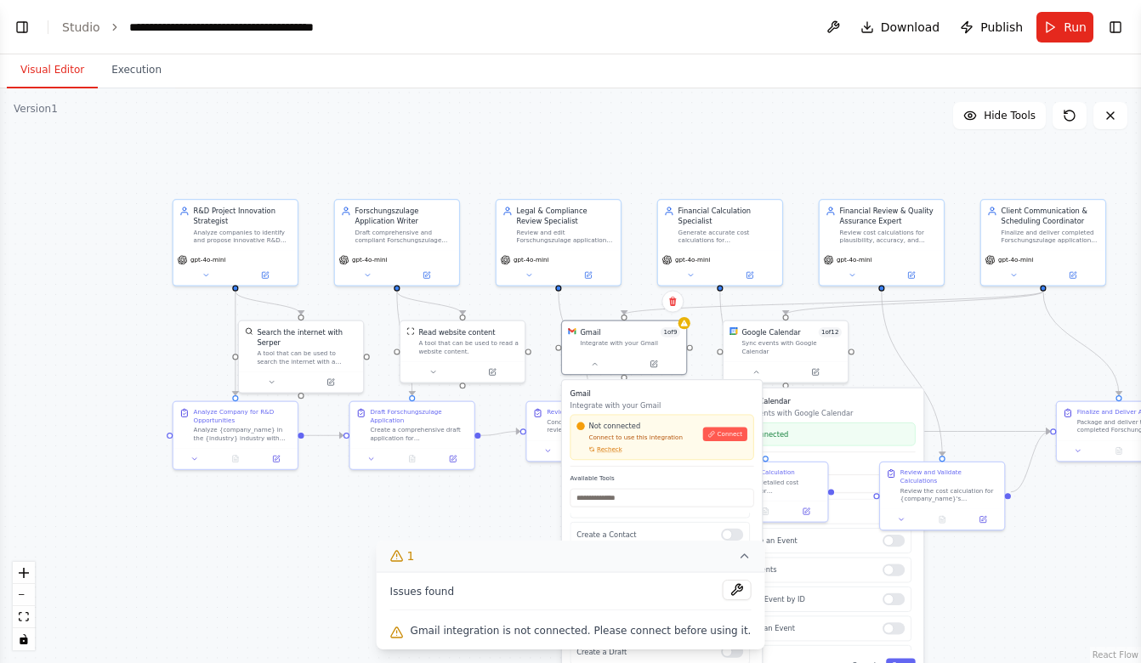
click at [485, 502] on div ".deletable-edge-delete-btn { width: 20px; height: 20px; border: 0px solid #ffff…" at bounding box center [570, 375] width 1141 height 575
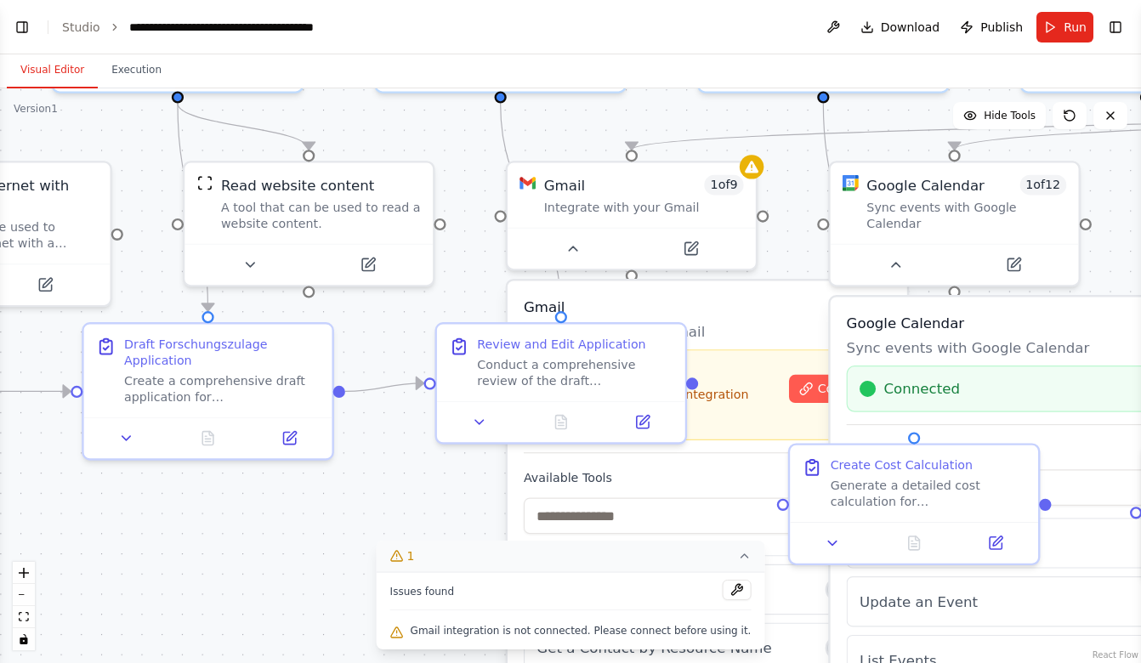
click at [636, 483] on label "Available Tools" at bounding box center [707, 477] width 367 height 16
click at [783, 324] on p "Integrate with your Gmail" at bounding box center [707, 331] width 367 height 20
click at [813, 395] on icon at bounding box center [806, 389] width 14 height 14
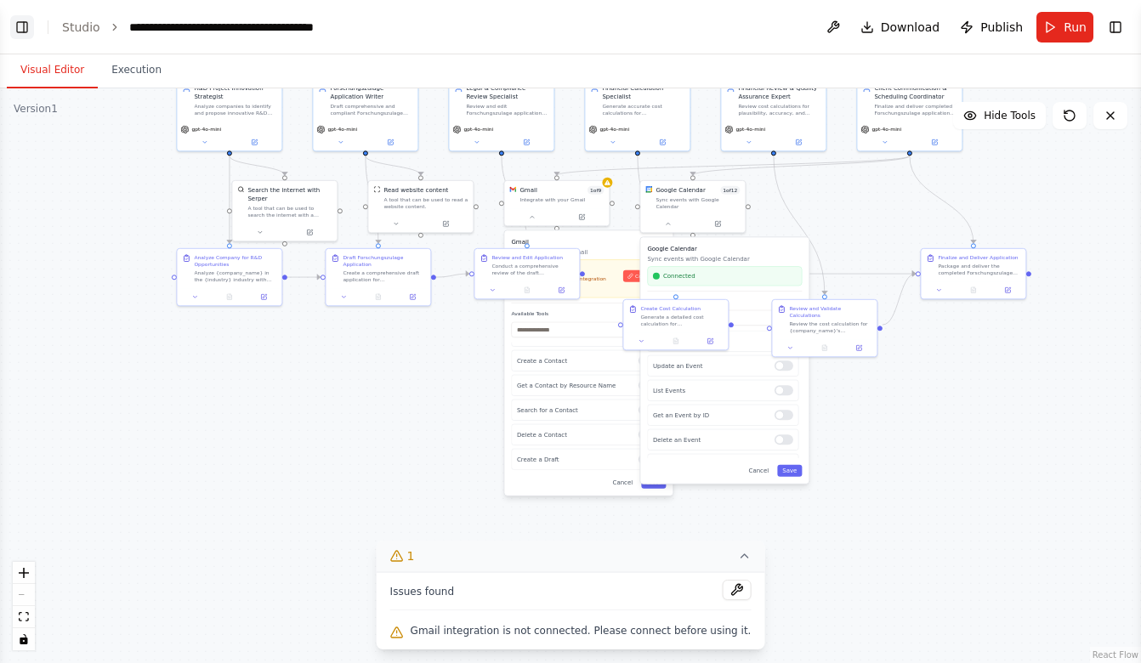
click at [20, 33] on button "Toggle Left Sidebar" at bounding box center [22, 27] width 24 height 24
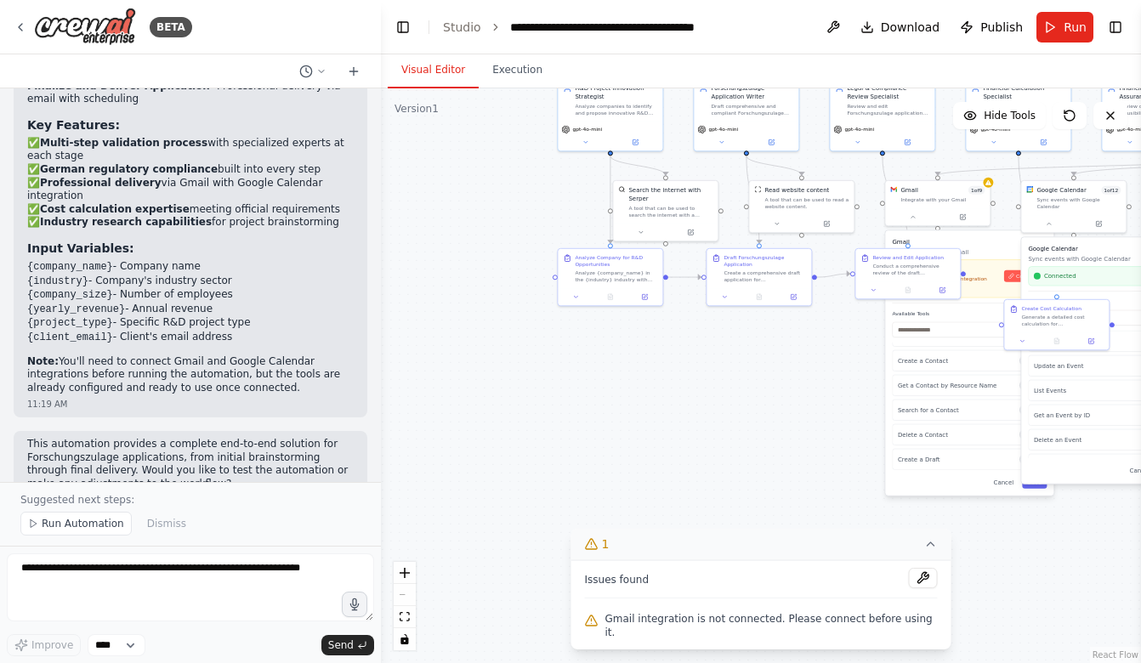
click at [486, 260] on div ".deletable-edge-delete-btn { width: 20px; height: 20px; border: 0px solid #ffff…" at bounding box center [761, 375] width 760 height 575
click at [23, 24] on icon at bounding box center [21, 27] width 14 height 14
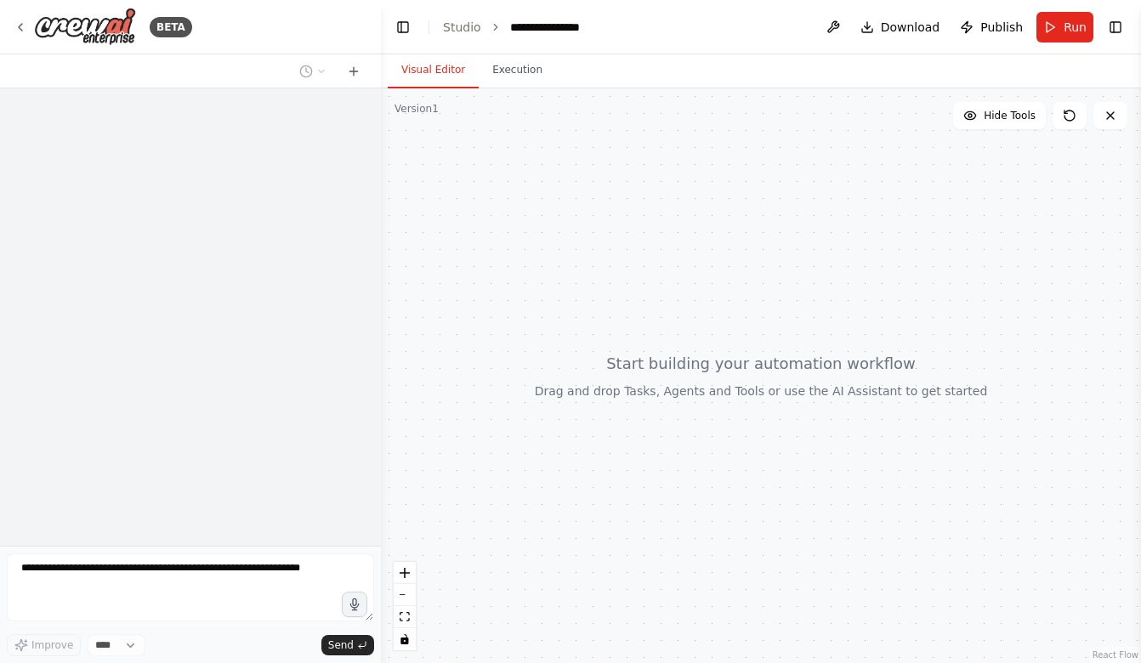
scroll to position [1339, 0]
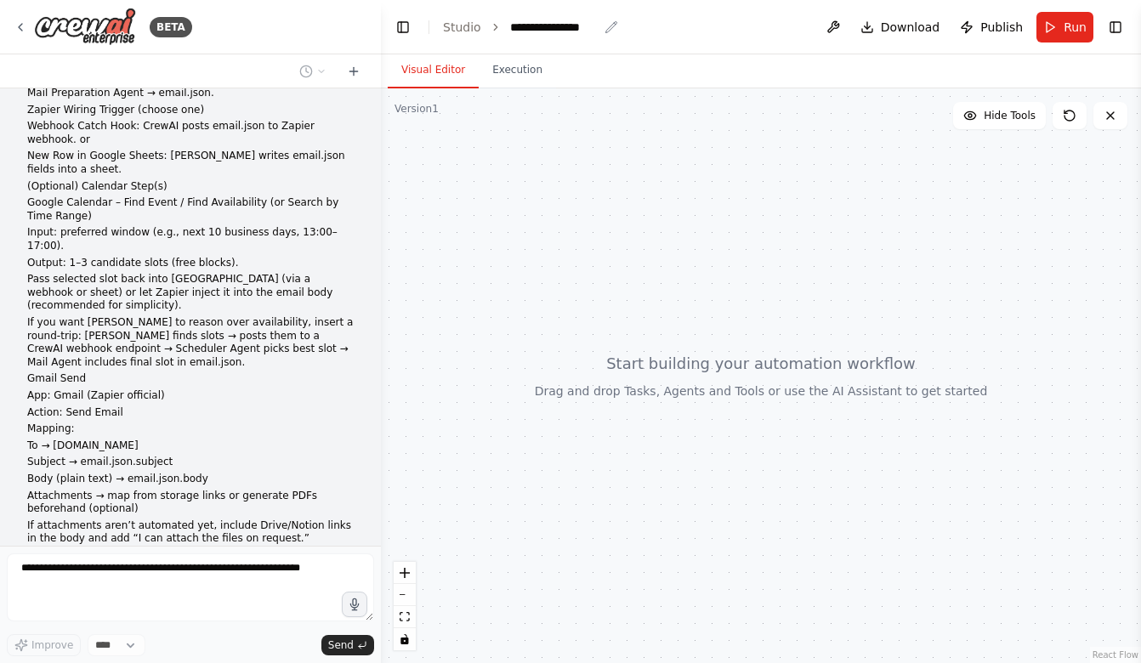
click at [531, 30] on div "**********" at bounding box center [554, 27] width 88 height 17
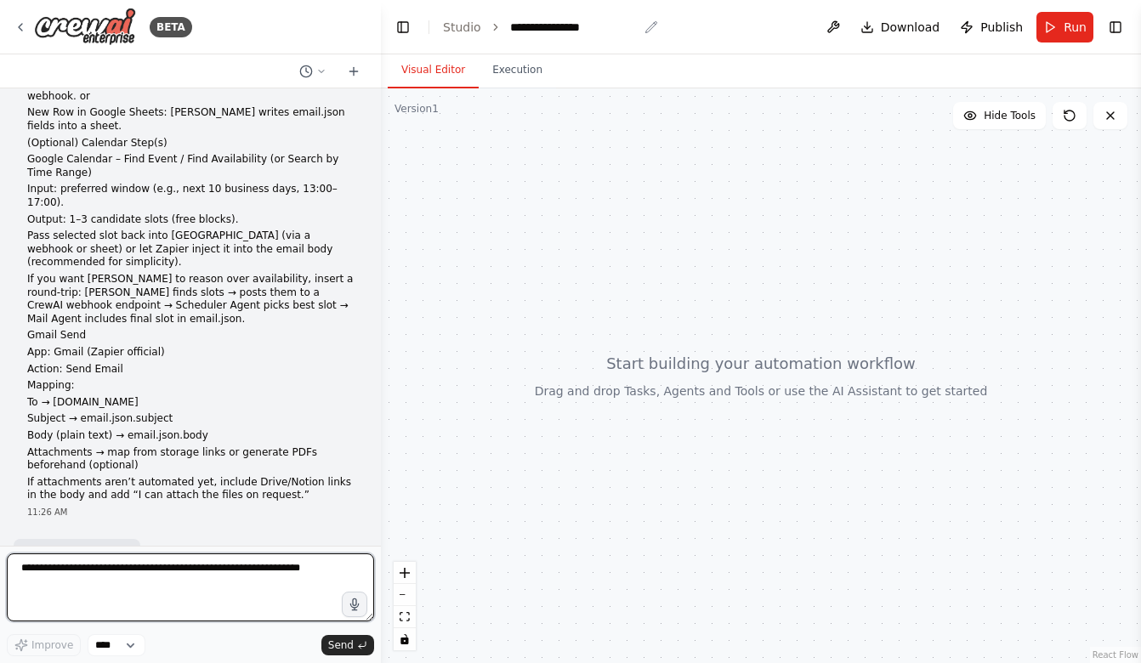
click at [531, 30] on div "**********" at bounding box center [574, 27] width 128 height 17
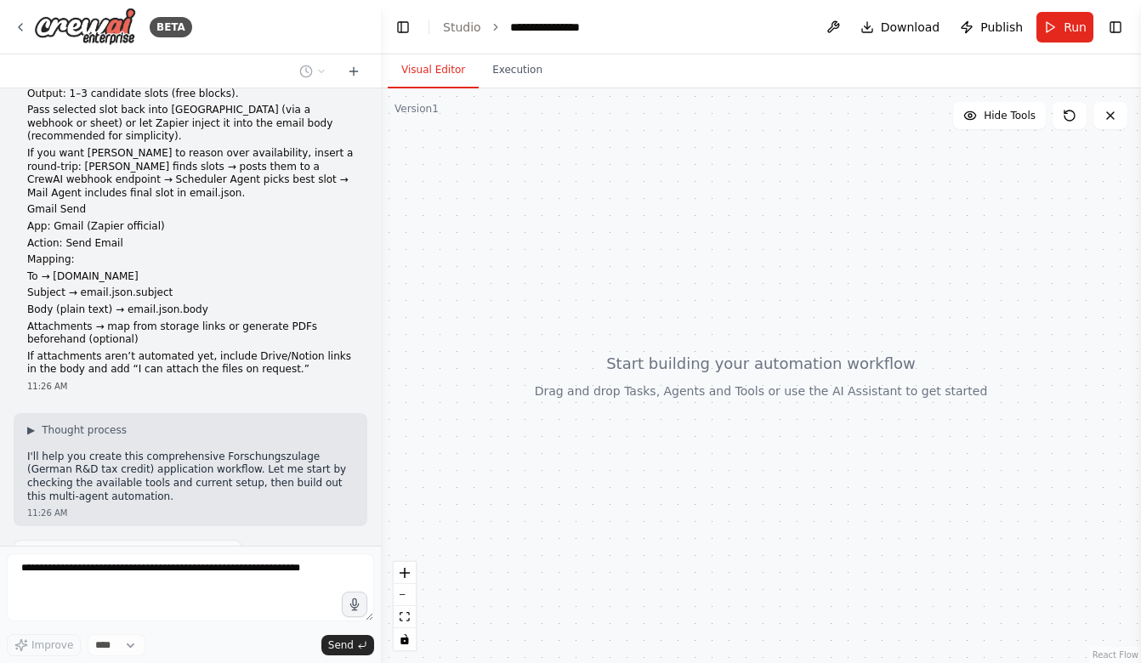
scroll to position [1550, 0]
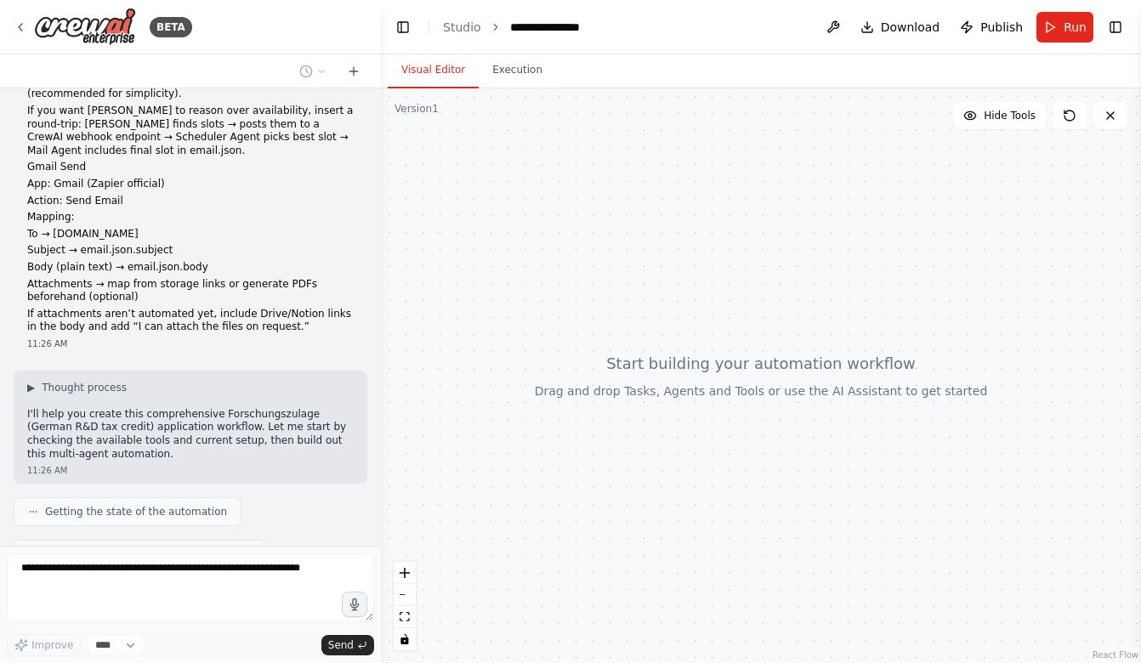
click at [547, 26] on div "**********" at bounding box center [574, 27] width 128 height 17
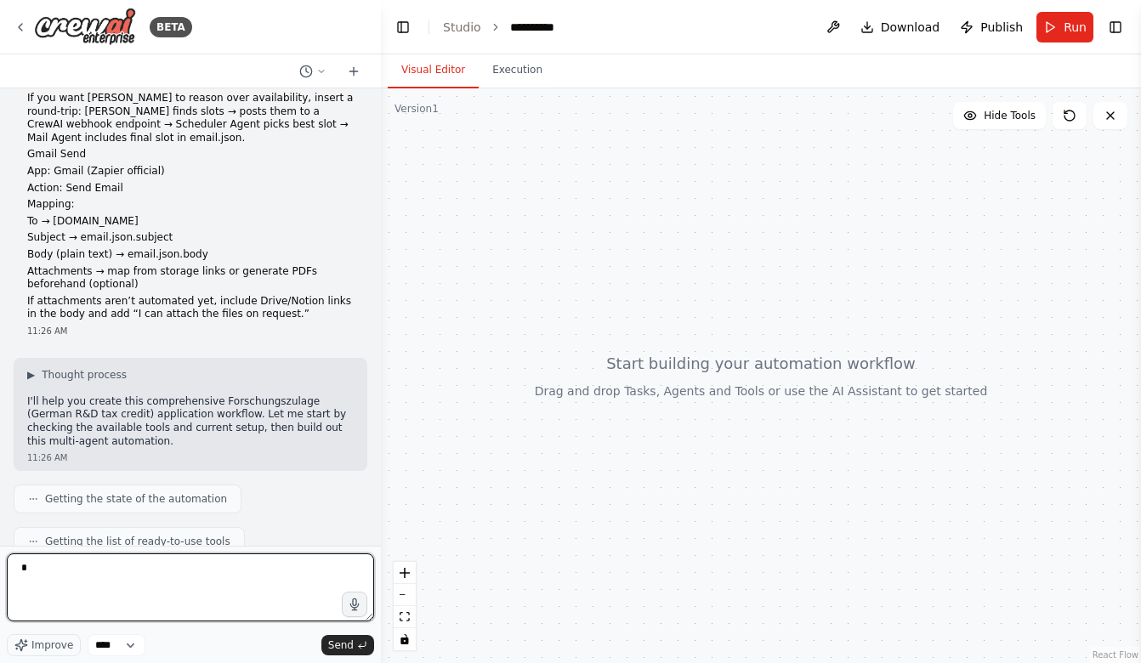
type textarea "**"
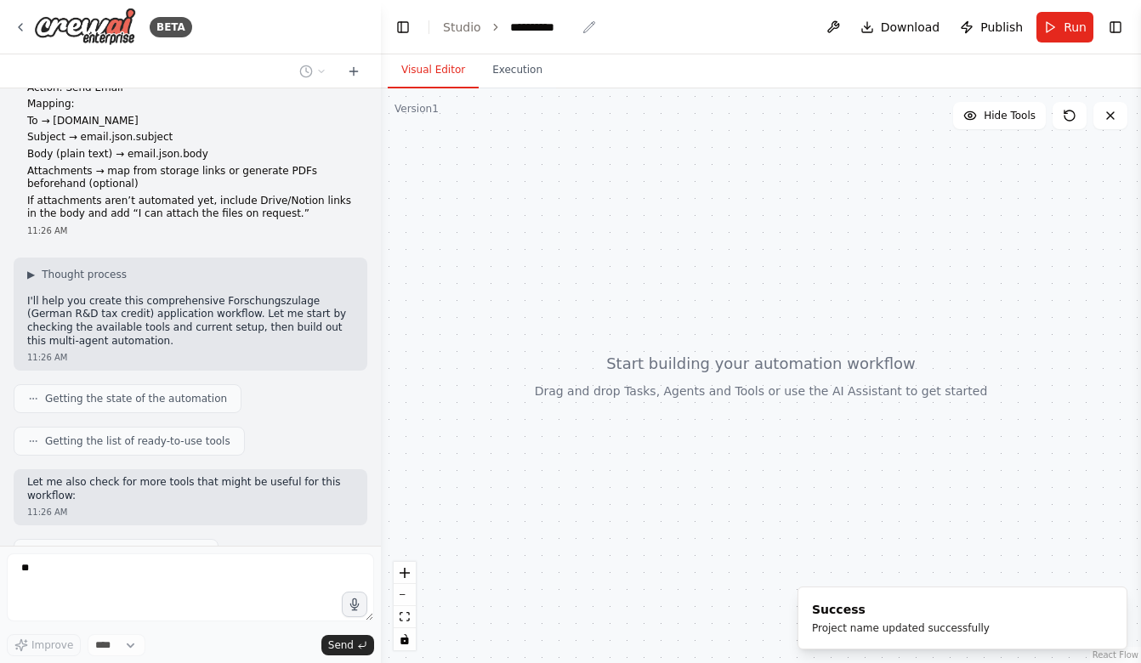
scroll to position [1706, 0]
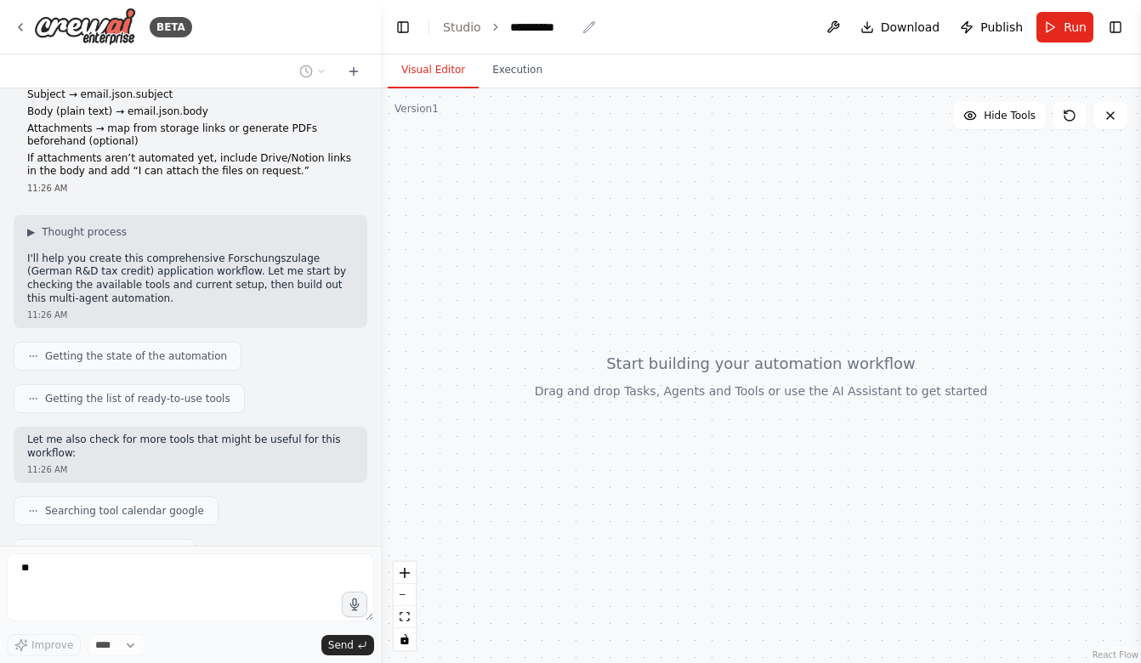
click at [554, 25] on div "**********" at bounding box center [542, 27] width 65 height 17
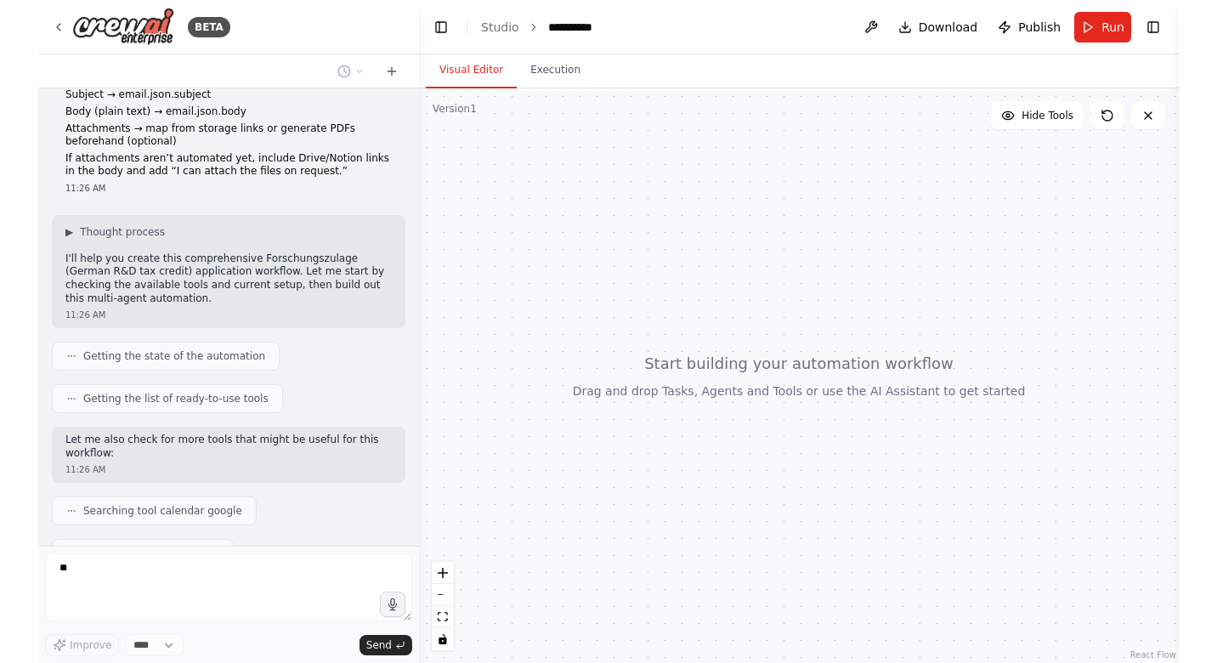
scroll to position [1748, 0]
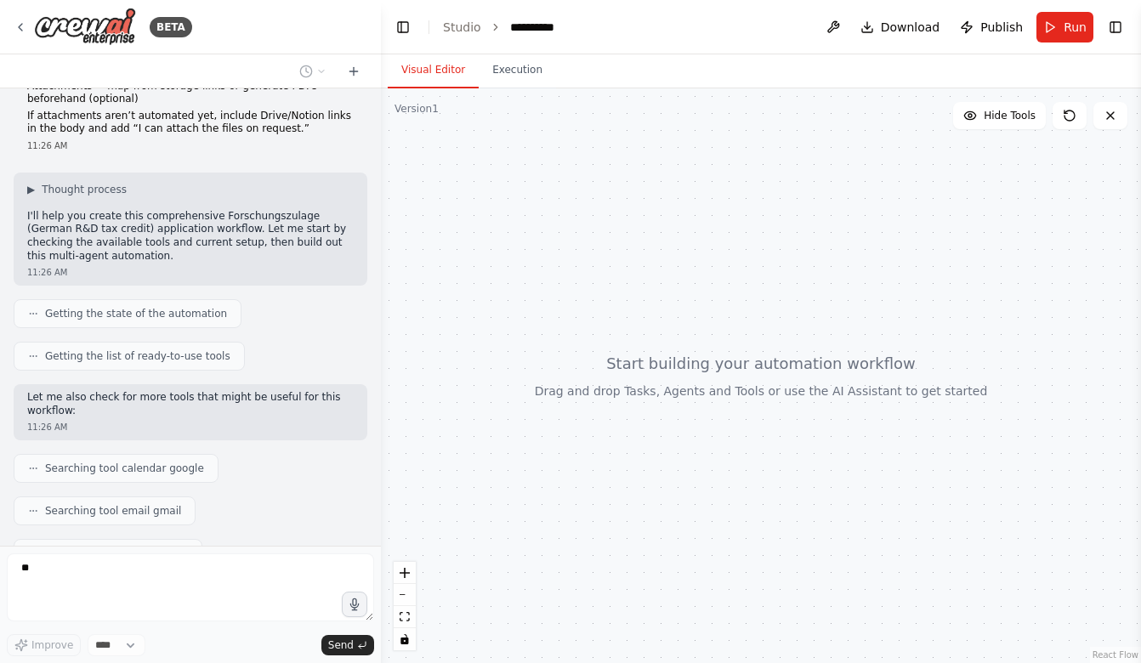
click at [570, 27] on div "**********" at bounding box center [574, 27] width 128 height 17
click at [711, 34] on header "**********" at bounding box center [761, 27] width 760 height 54
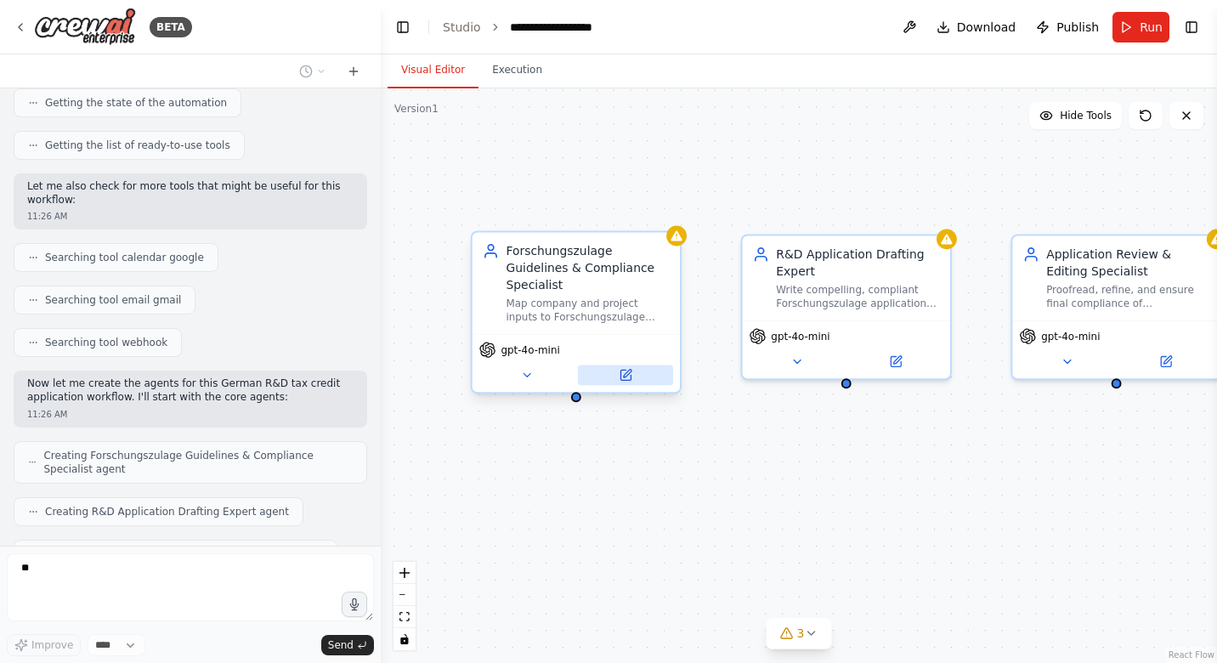
scroll to position [2002, 0]
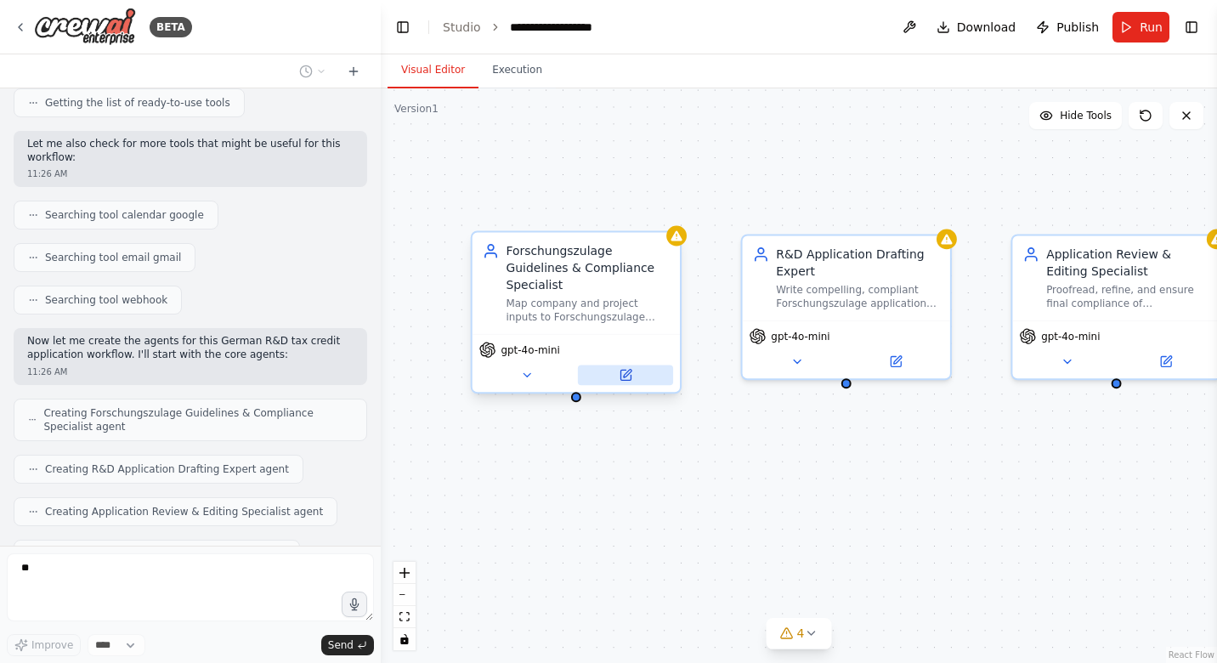
click at [627, 377] on icon at bounding box center [626, 375] width 10 height 10
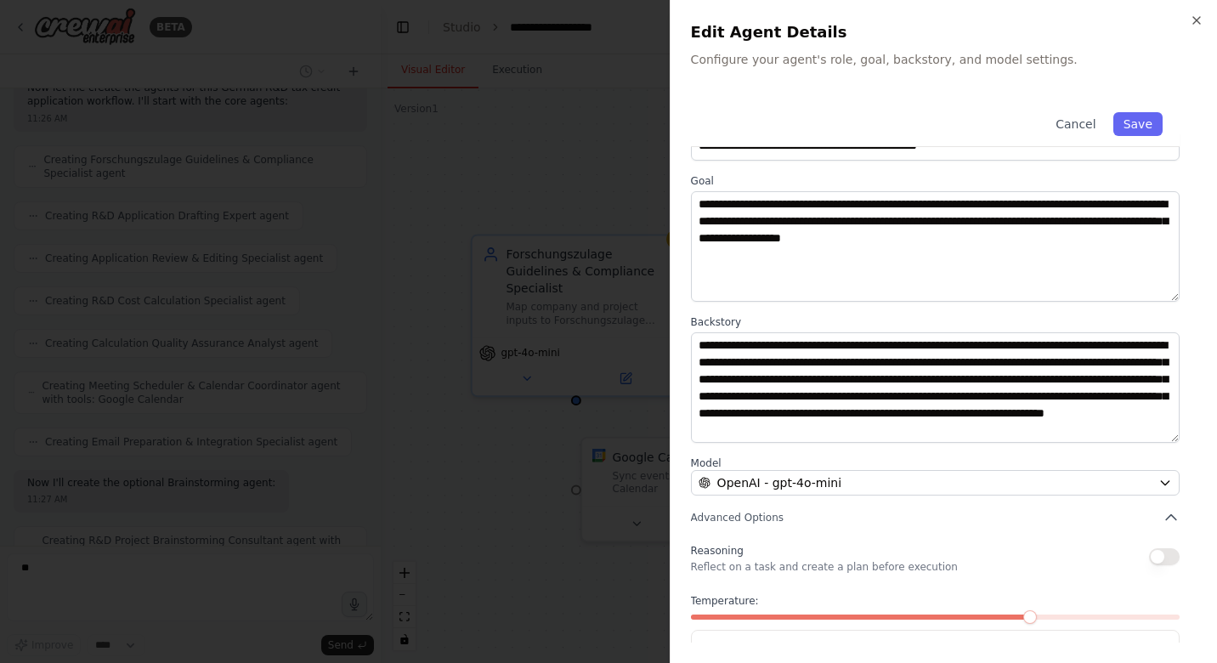
scroll to position [107, 0]
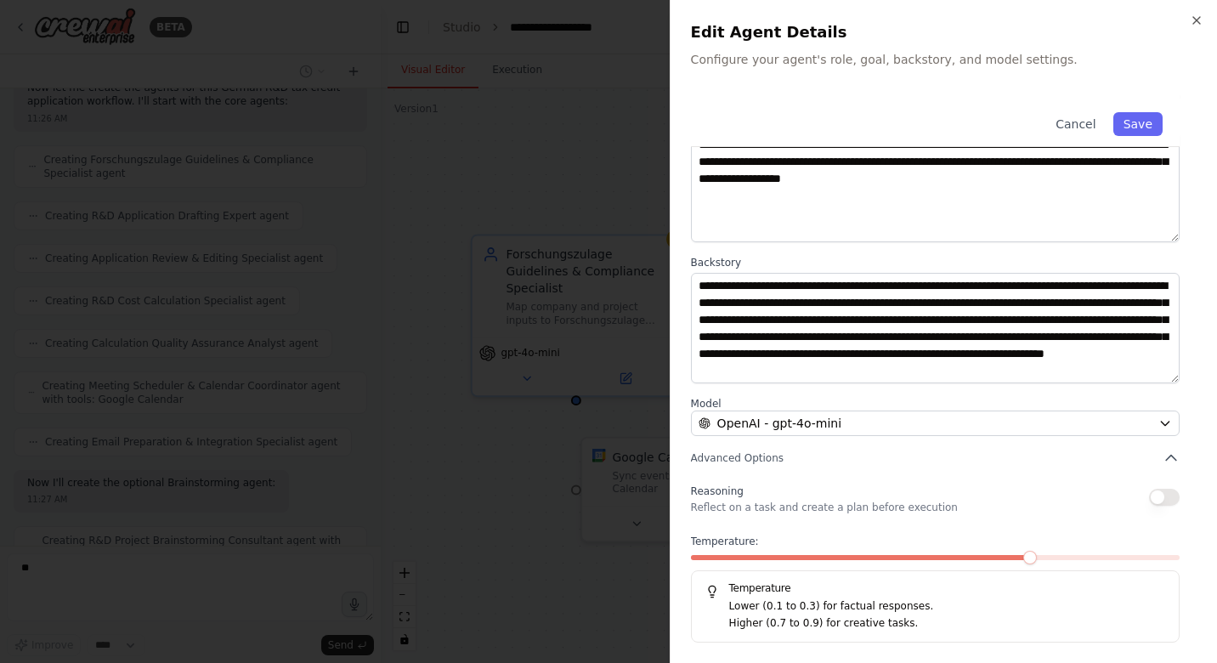
click at [1140, 498] on button "button" at bounding box center [1164, 497] width 31 height 17
click at [1140, 124] on button "Save" at bounding box center [1138, 124] width 49 height 24
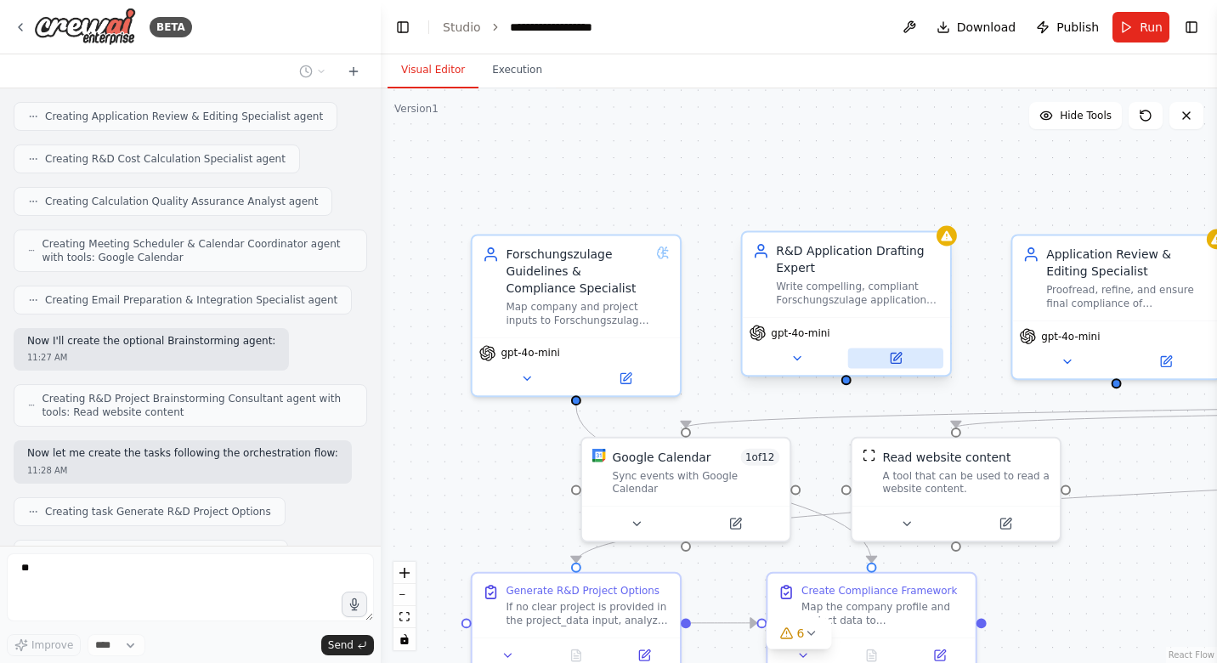
click at [895, 361] on icon at bounding box center [896, 359] width 10 height 10
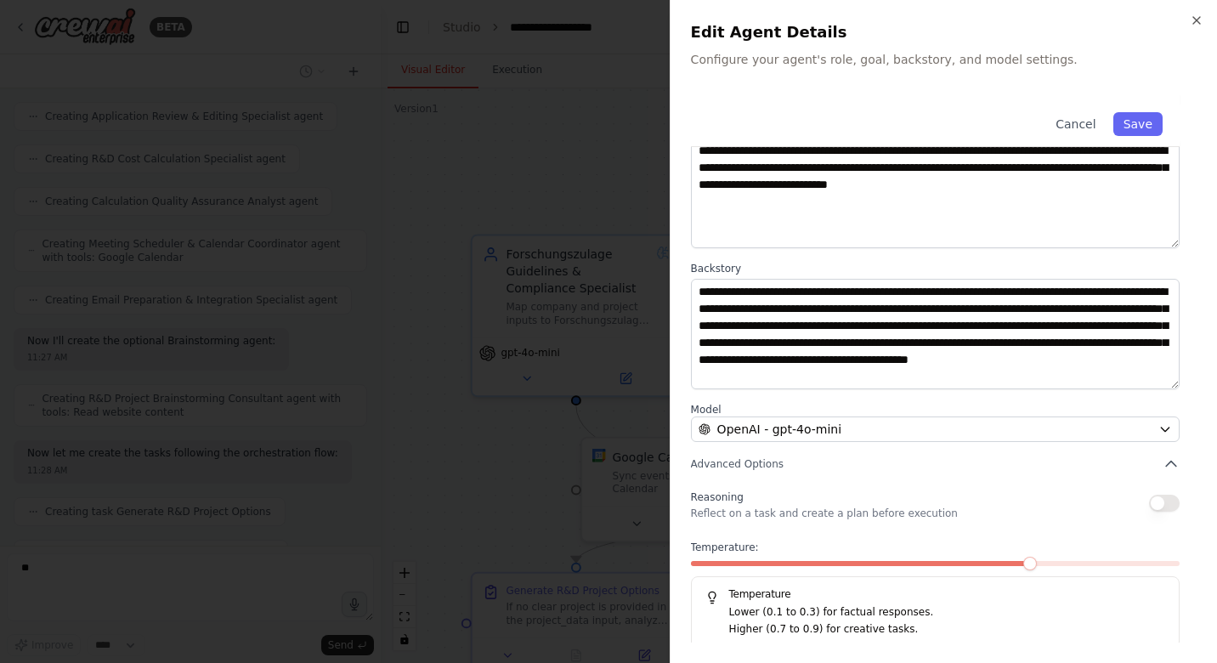
scroll to position [2440, 0]
click at [1140, 505] on button "button" at bounding box center [1164, 503] width 31 height 17
click at [1139, 129] on button "Save" at bounding box center [1138, 124] width 49 height 24
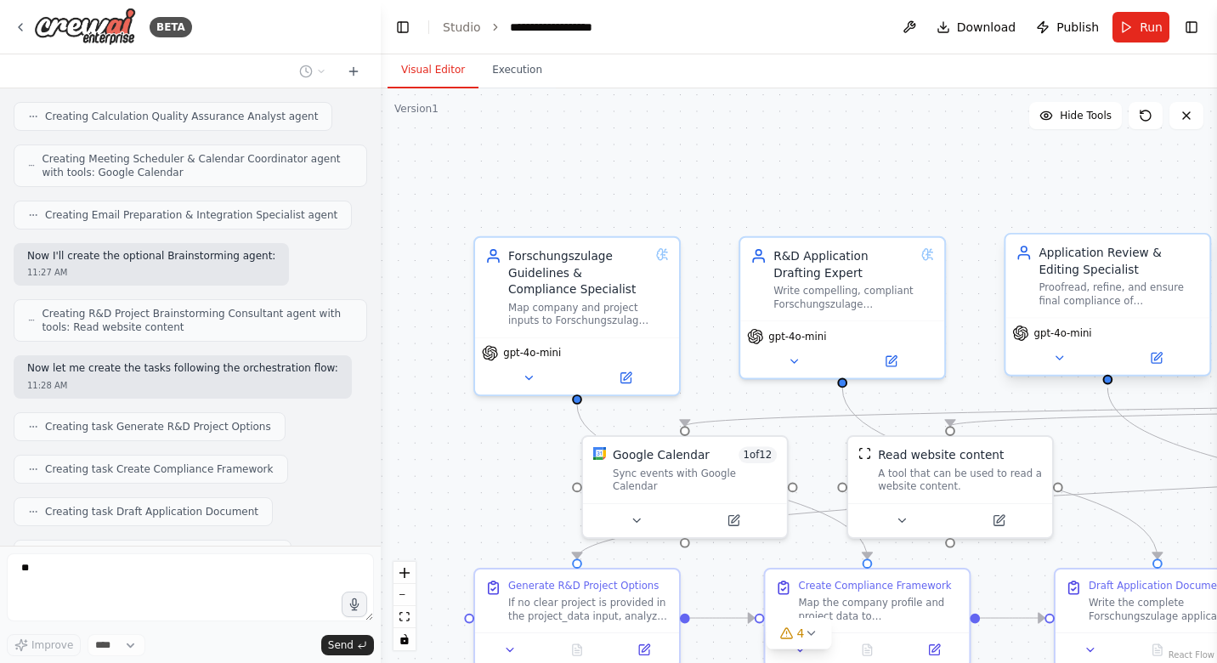
click at [1114, 334] on div "gpt-4o-mini" at bounding box center [1107, 333] width 190 height 17
click at [1114, 313] on div "Application Review & Editing Specialist Proofread, refine, and ensure final com…" at bounding box center [1108, 276] width 204 height 83
click at [1140, 369] on div "gpt-4o-mini" at bounding box center [1108, 345] width 204 height 57
click at [1140, 363] on icon at bounding box center [1157, 358] width 14 height 14
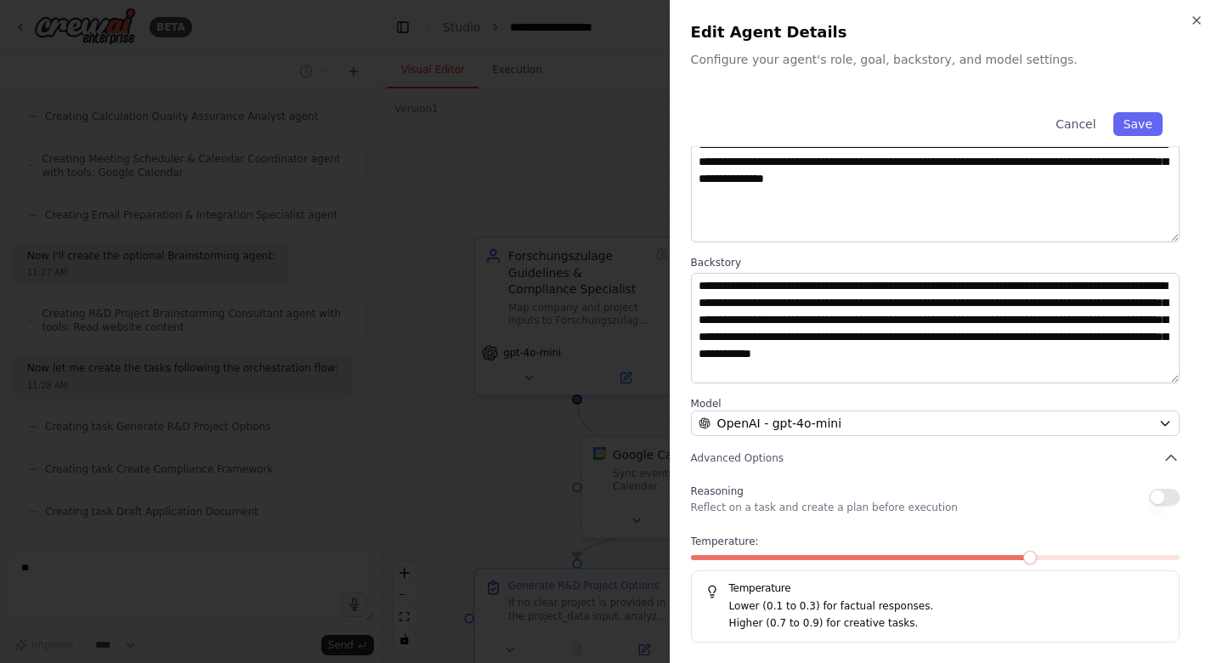
scroll to position [2525, 0]
click at [984, 555] on span at bounding box center [837, 557] width 293 height 5
click at [1140, 494] on button "button" at bounding box center [1164, 497] width 31 height 17
click at [1136, 128] on button "Save" at bounding box center [1138, 124] width 49 height 24
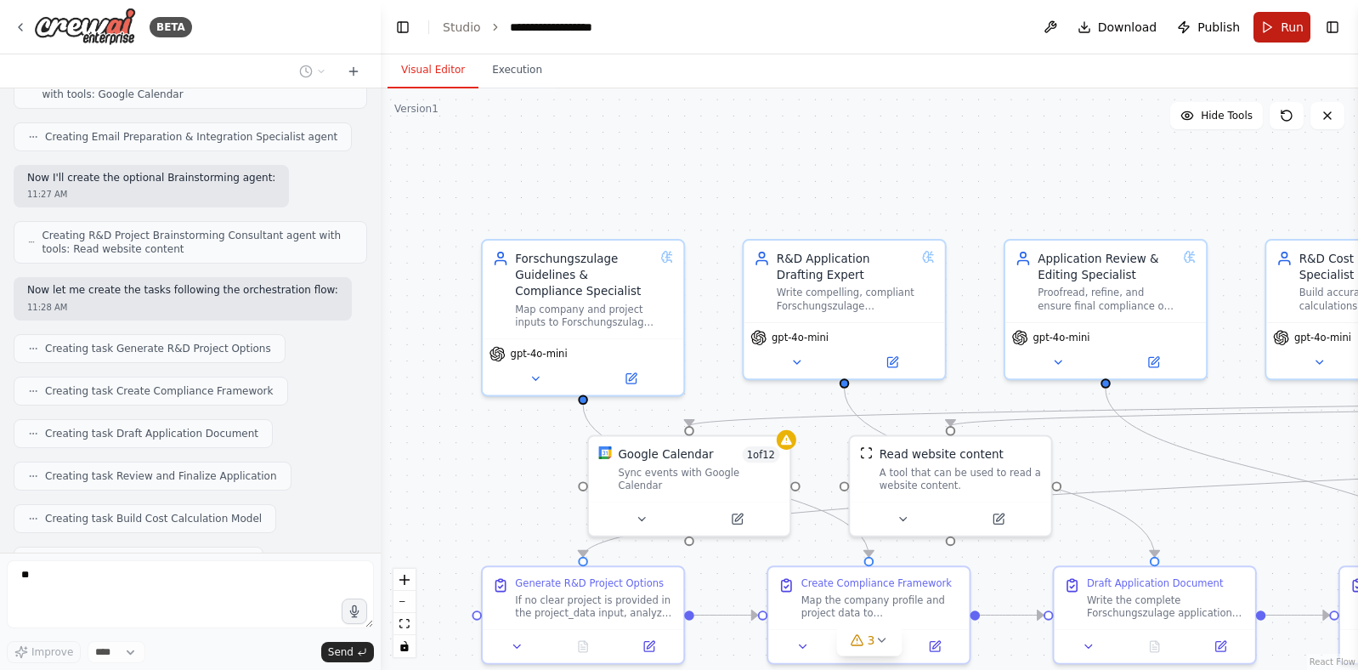
scroll to position [2603, 0]
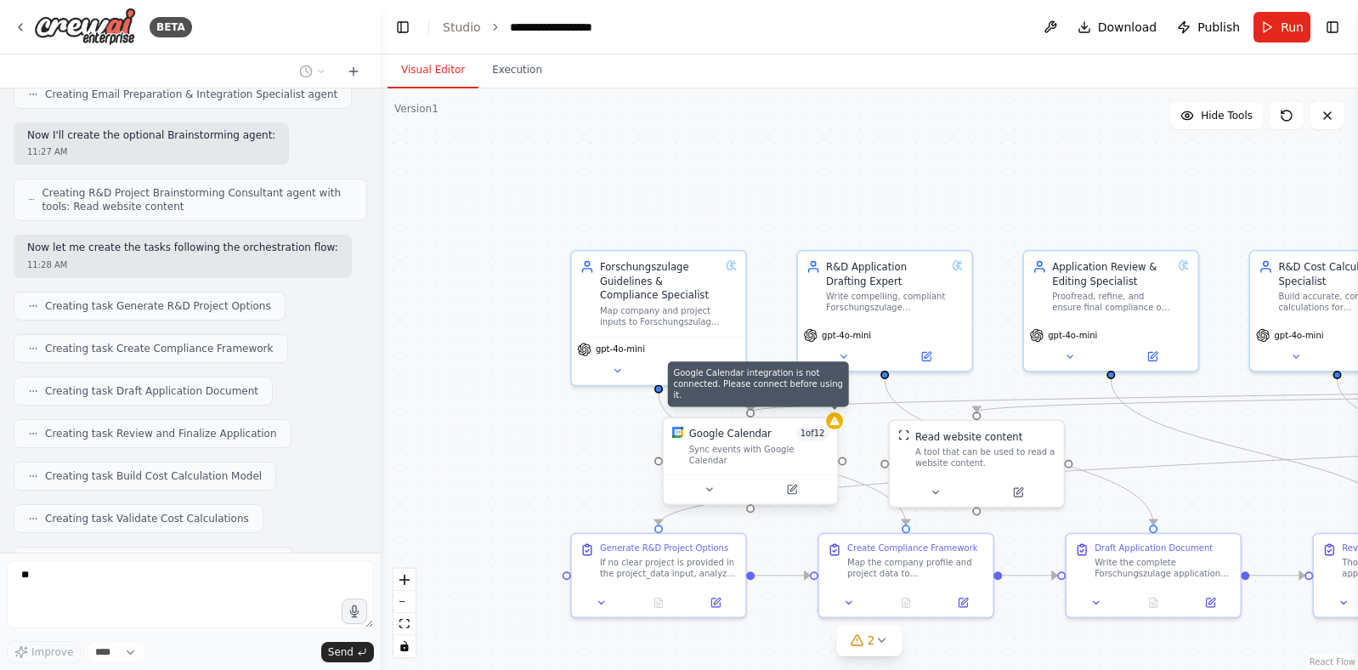
click at [834, 424] on icon at bounding box center [834, 421] width 9 height 9
click at [785, 446] on div "Sync events with Google Calendar" at bounding box center [759, 455] width 140 height 23
click at [793, 485] on icon at bounding box center [792, 489] width 9 height 9
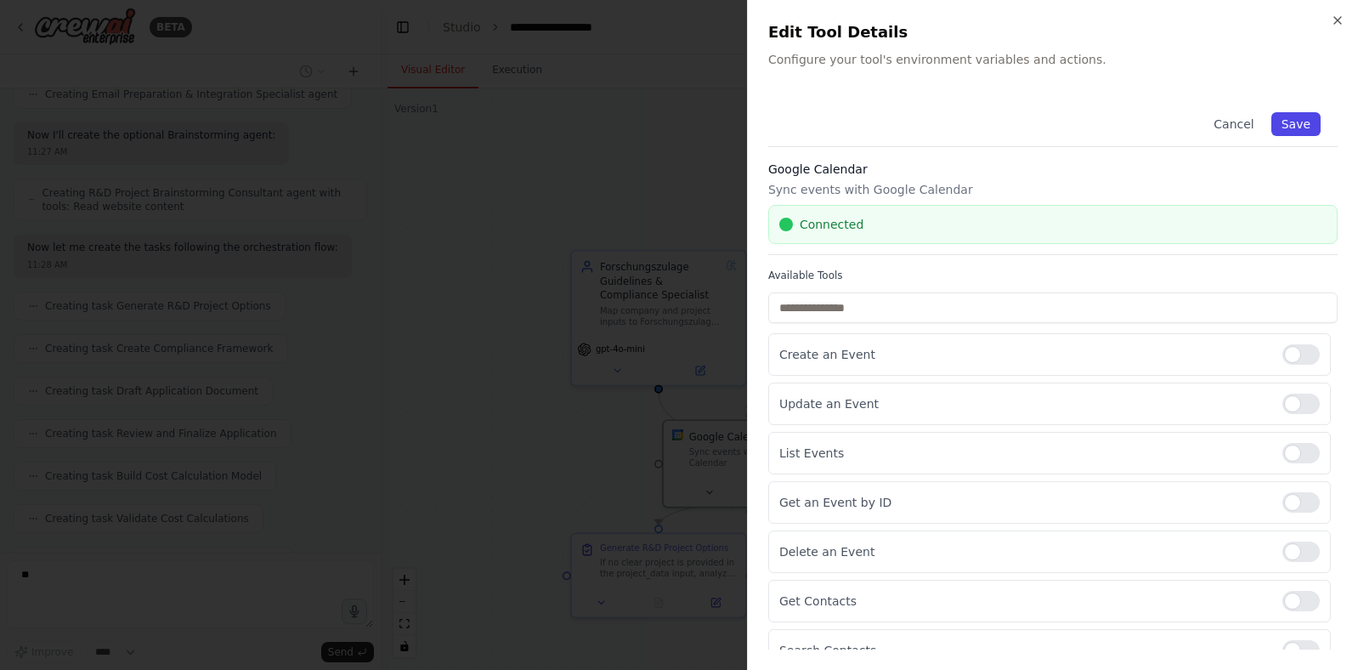
click at [1140, 117] on button "Save" at bounding box center [1296, 124] width 49 height 24
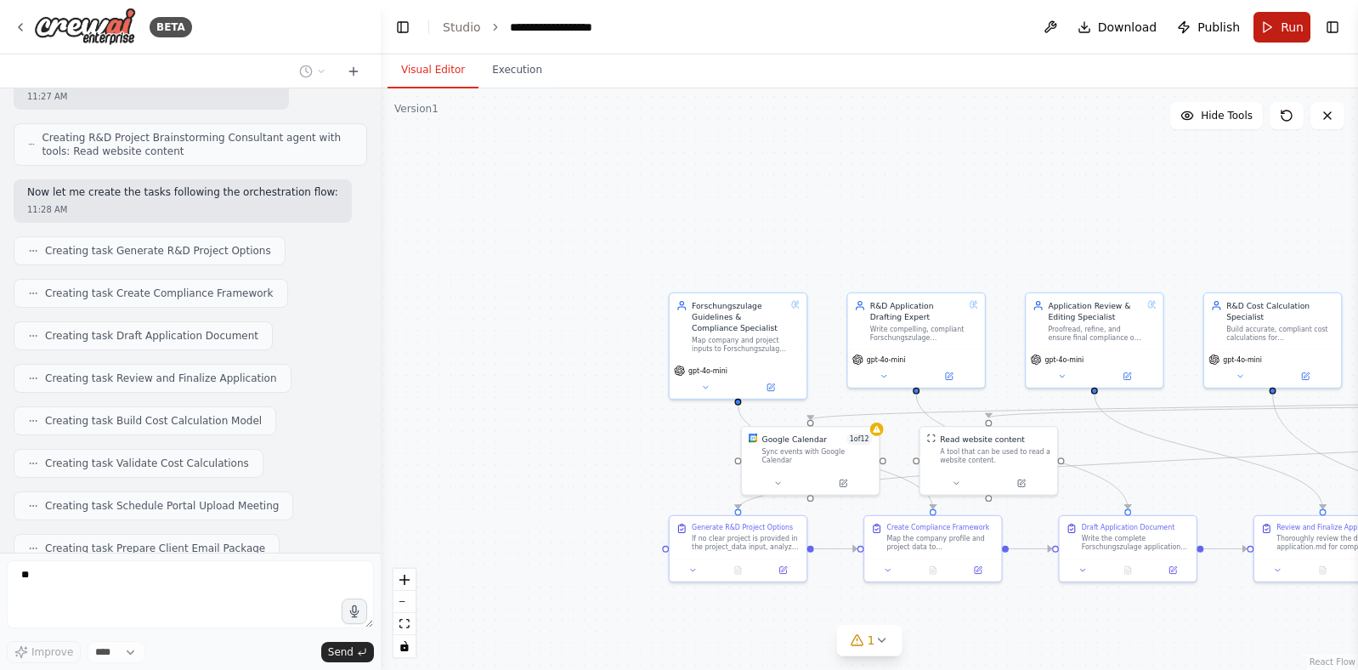
scroll to position [2745, 0]
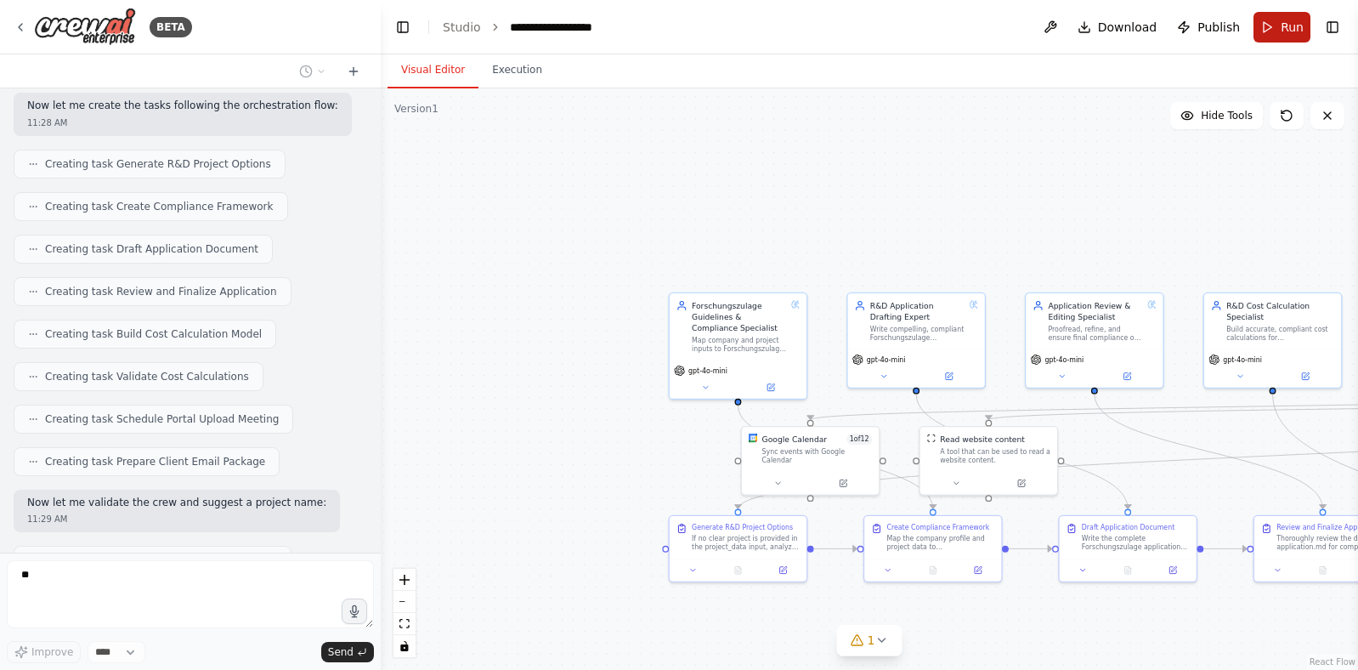
click at [1140, 20] on span "Run" at bounding box center [1292, 27] width 23 height 17
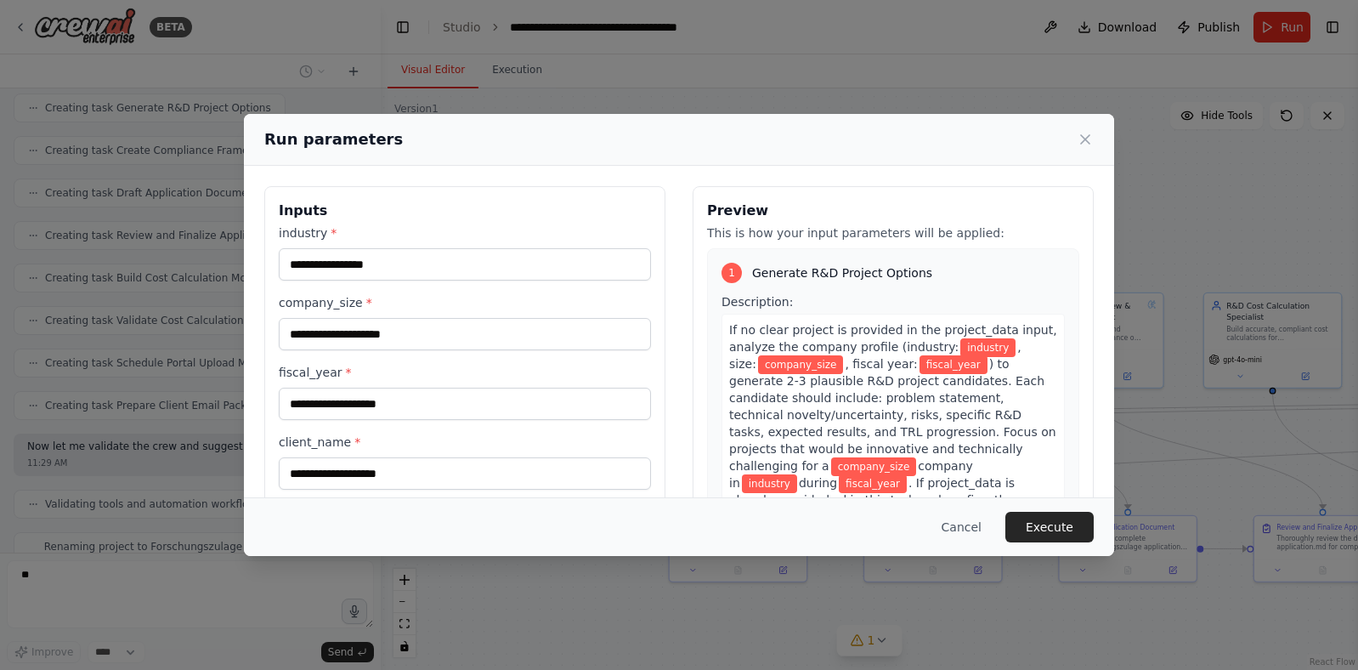
scroll to position [2787, 0]
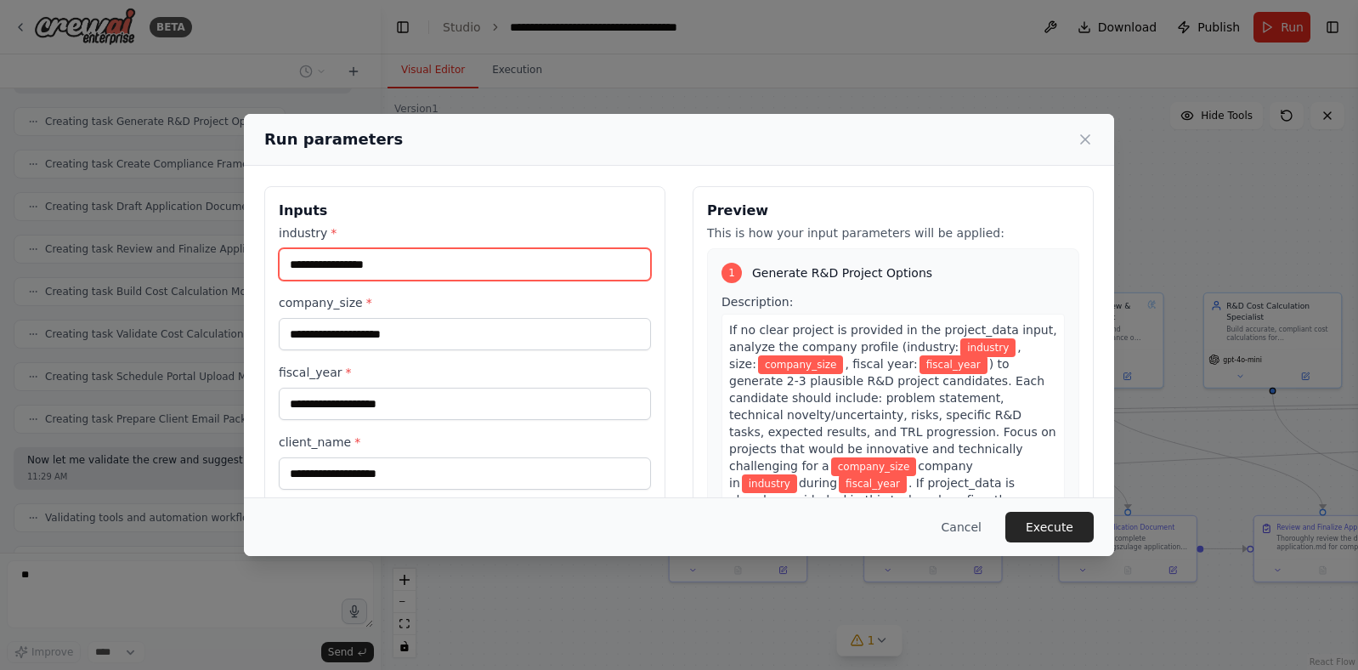
click at [354, 278] on input "industry *" at bounding box center [465, 264] width 372 height 32
type input "********"
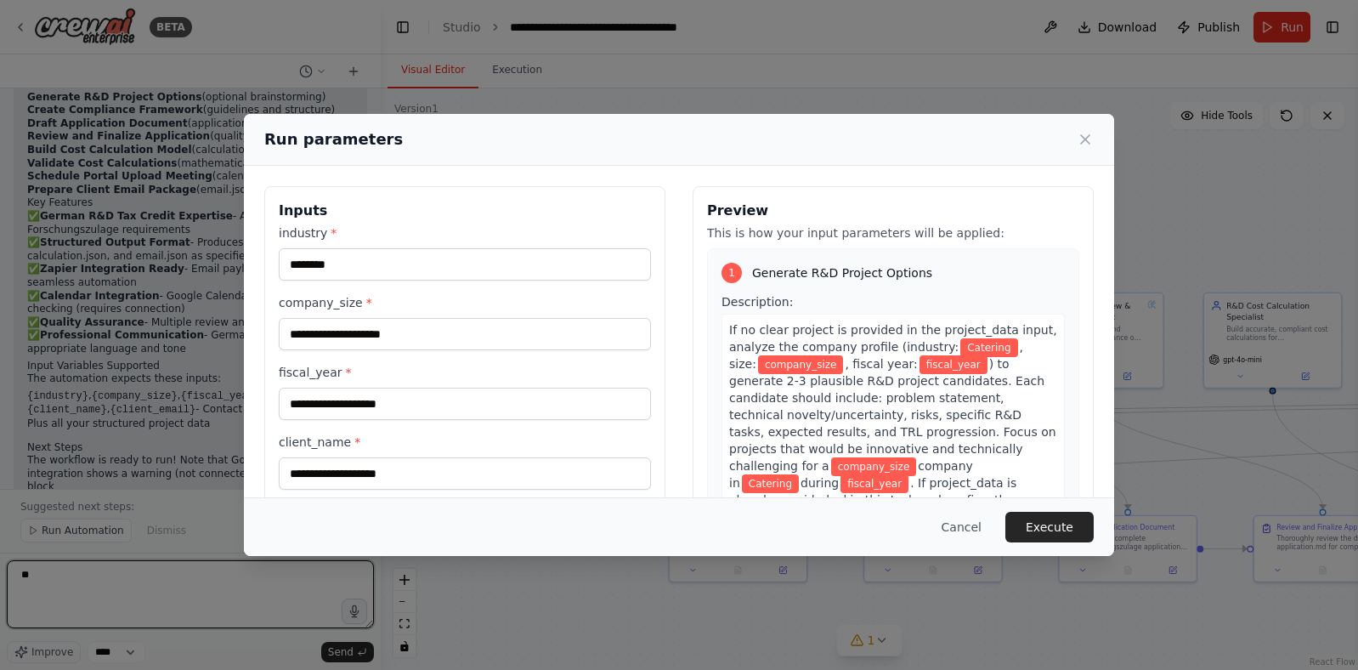
scroll to position [3664, 0]
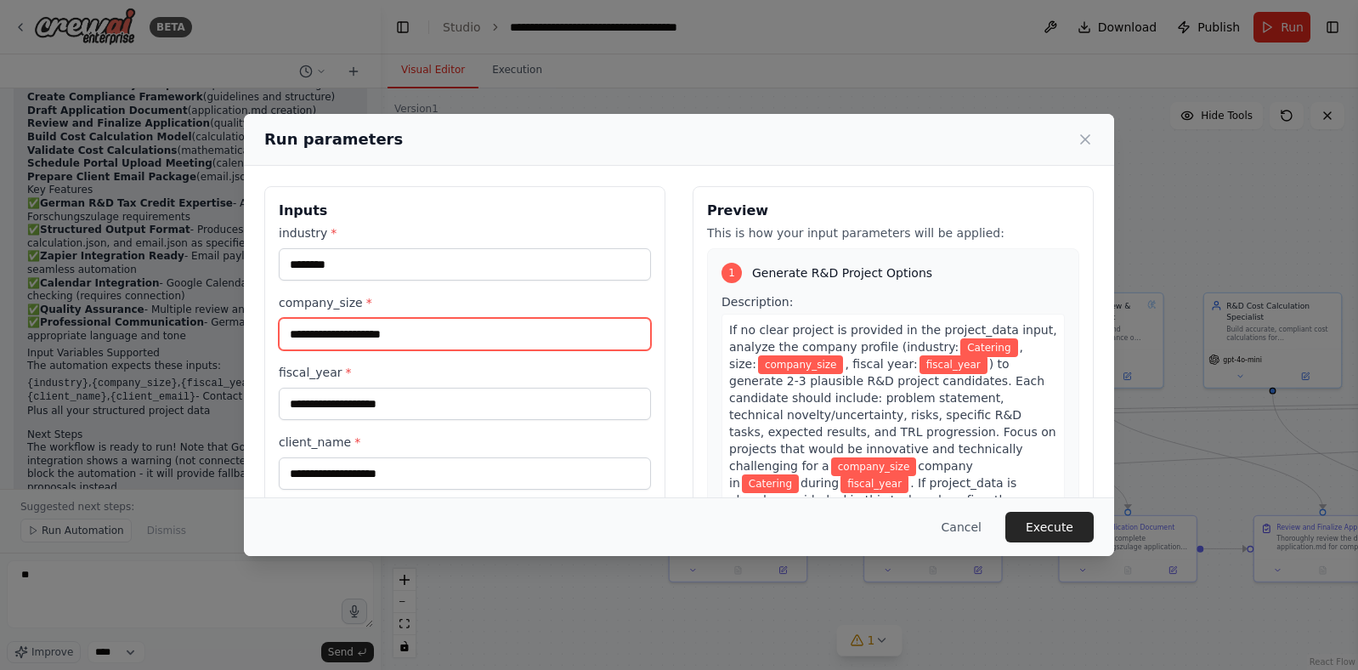
click at [330, 335] on input "company_size *" at bounding box center [465, 334] width 372 height 32
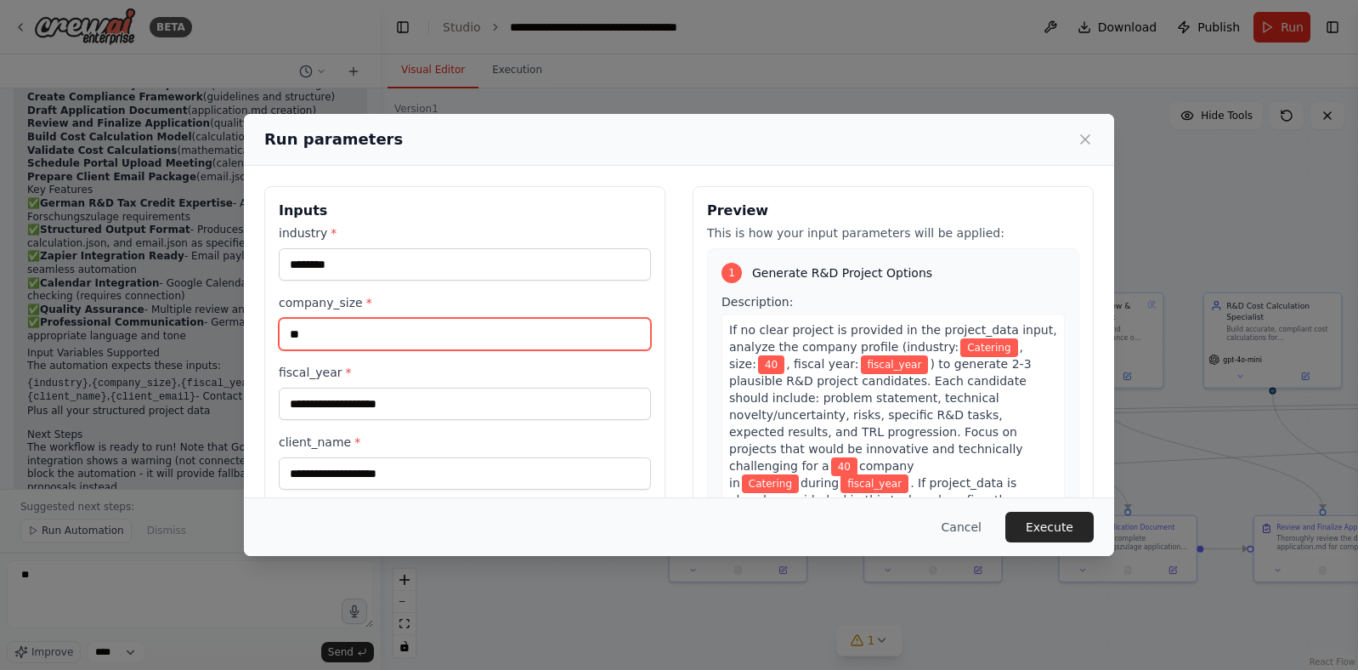
type input "**"
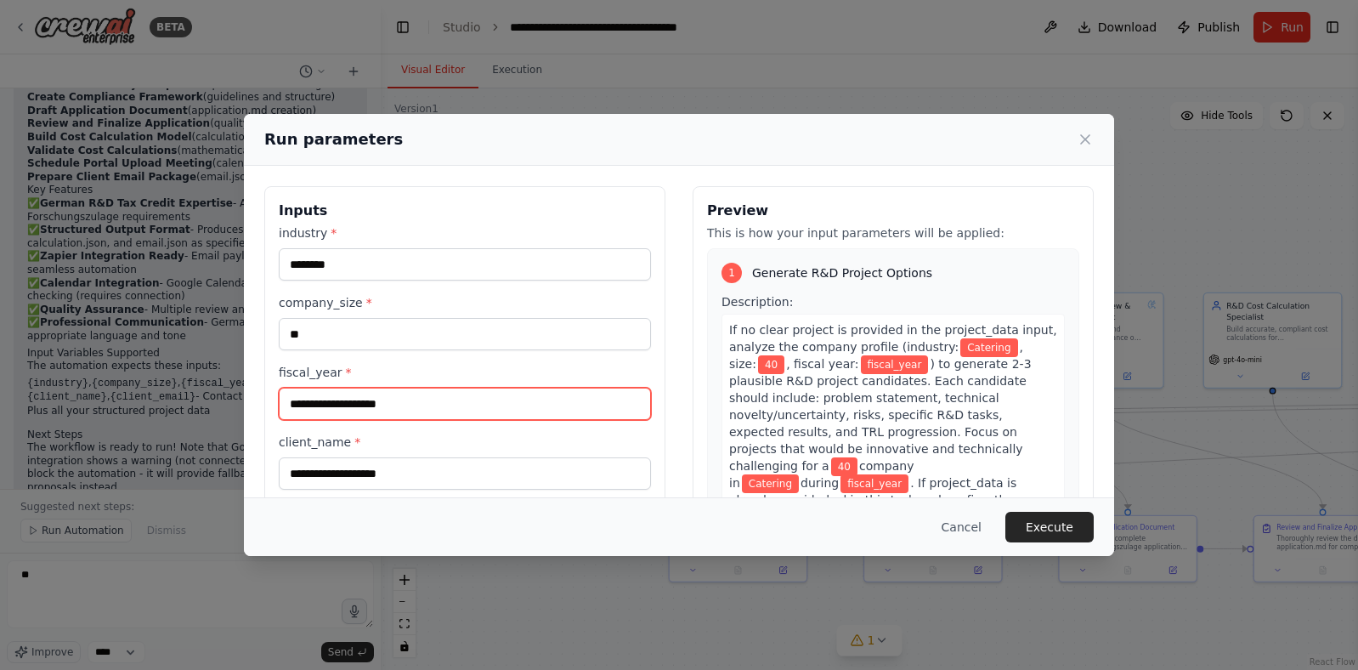
click at [345, 397] on input "fiscal_year *" at bounding box center [465, 404] width 372 height 32
type input "**********"
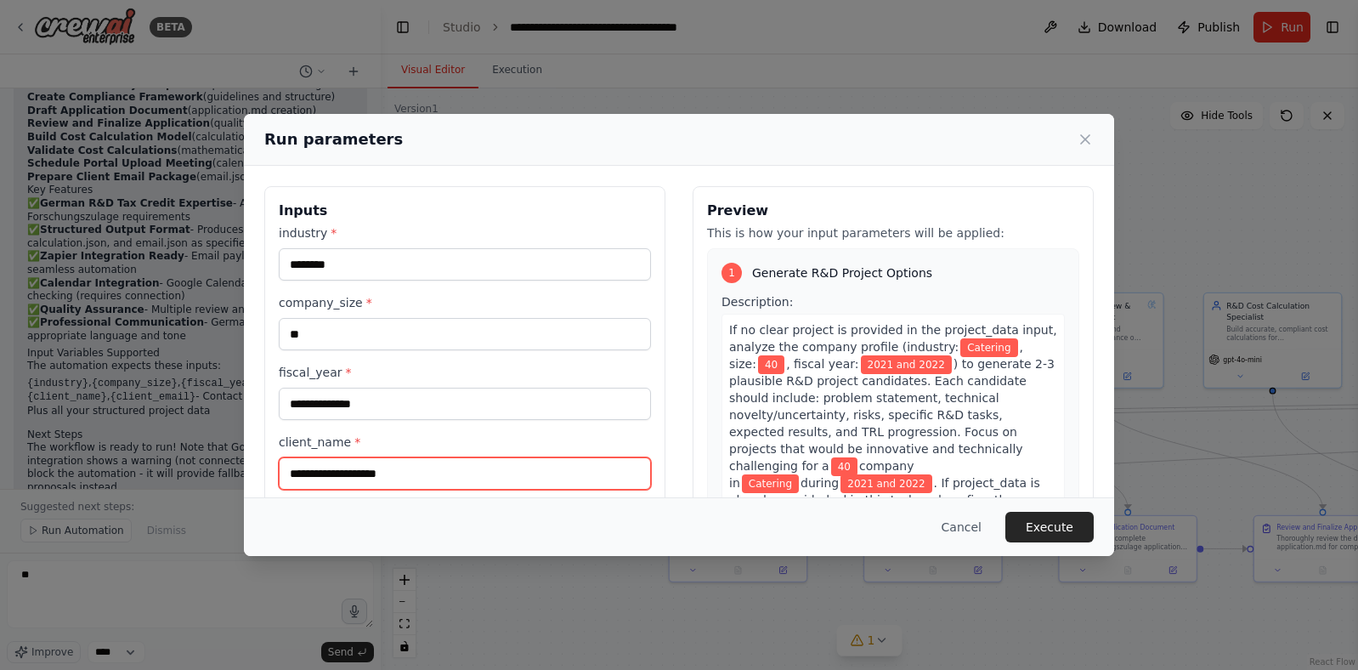
click at [355, 471] on input "client_name *" at bounding box center [465, 473] width 372 height 32
type input "**********"
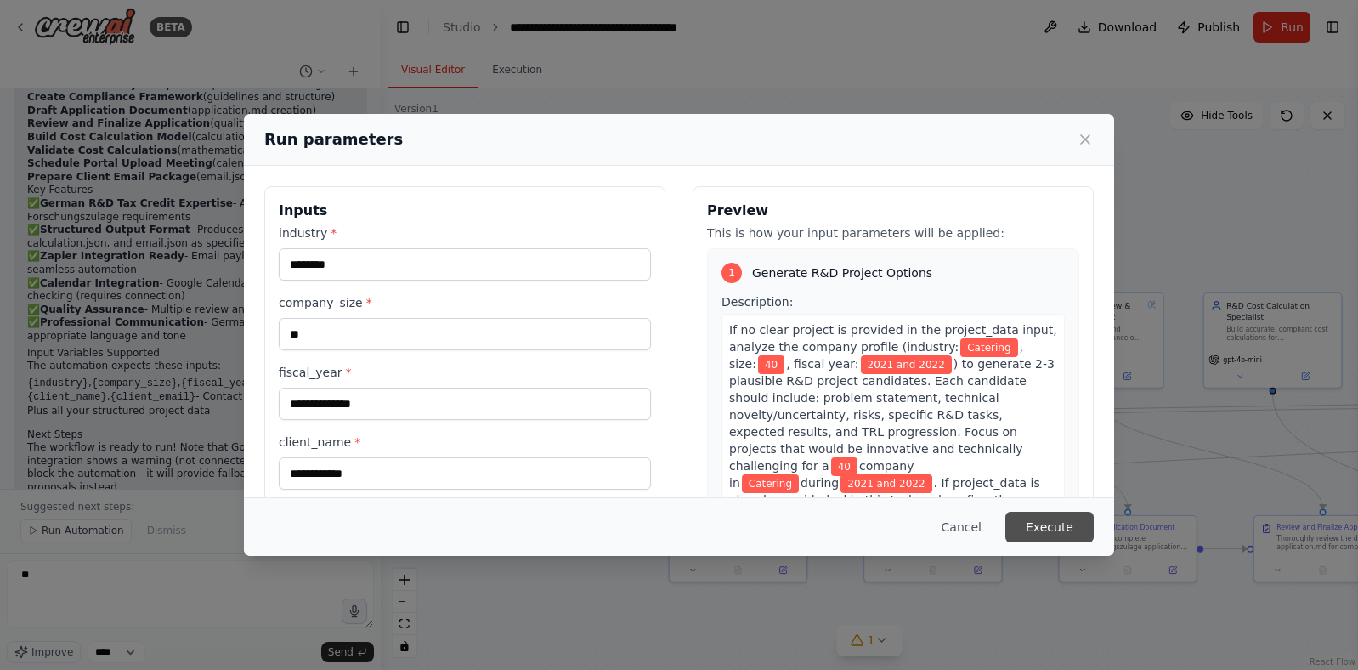
click at [1074, 532] on button "Execute" at bounding box center [1050, 527] width 88 height 31
click at [1047, 524] on button "Execute" at bounding box center [1050, 527] width 88 height 31
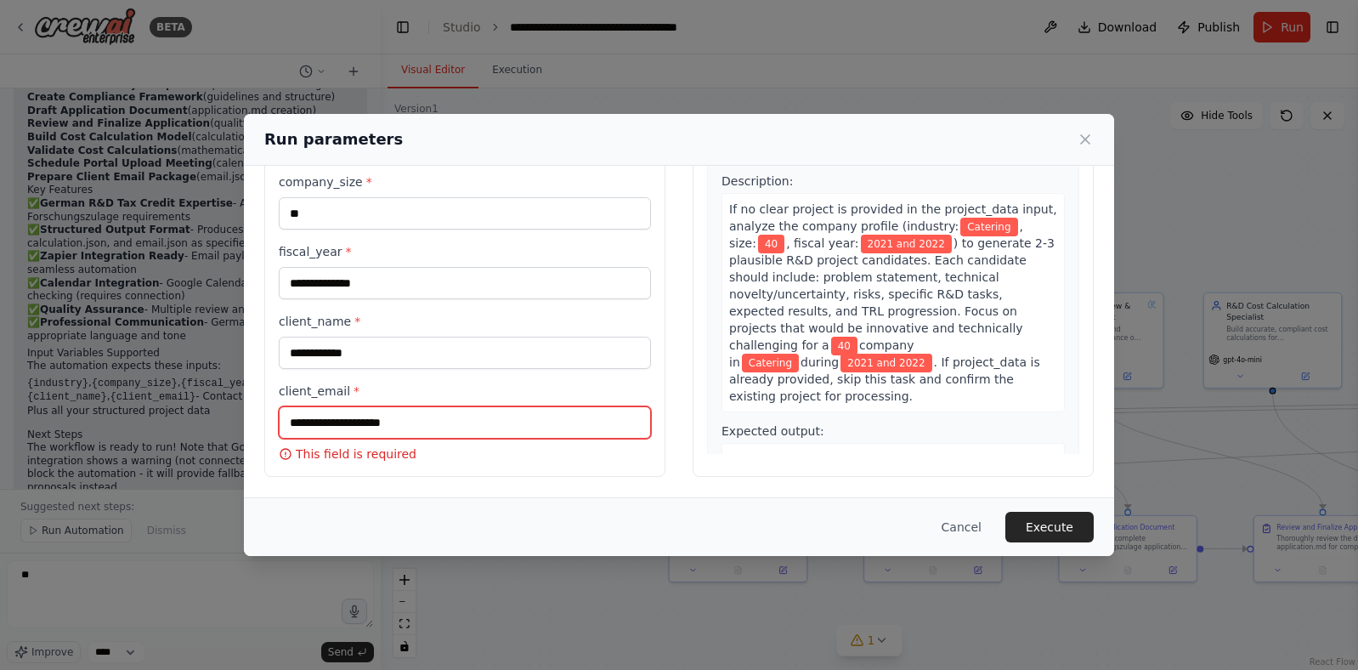
click at [377, 426] on input "client_email *" at bounding box center [465, 422] width 372 height 32
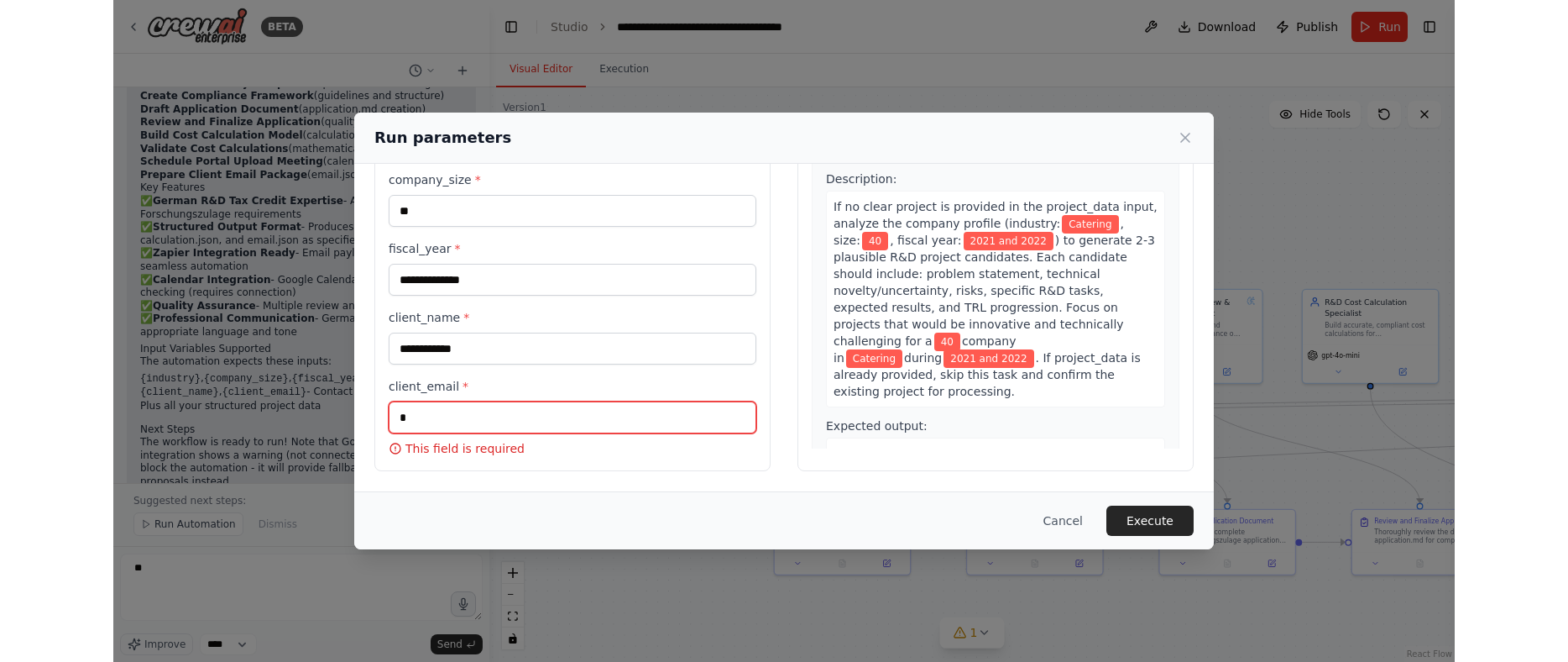
scroll to position [111, 0]
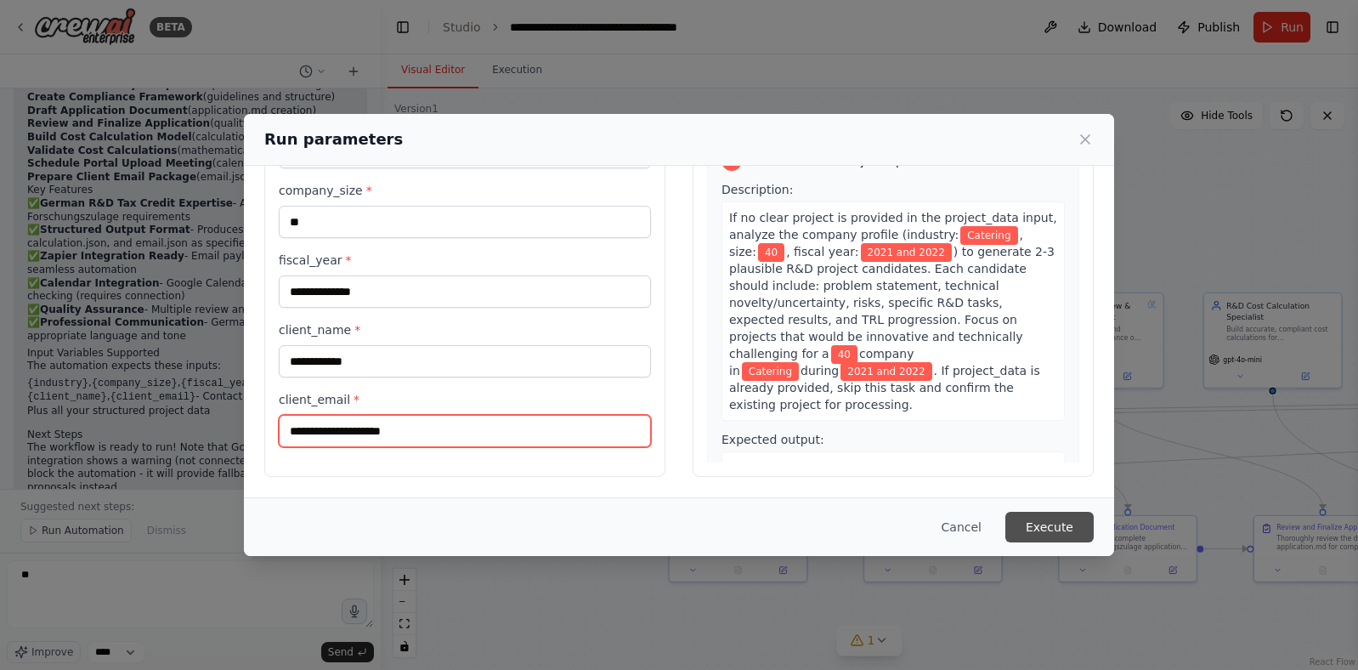
type input "**********"
click at [1053, 526] on button "Execute" at bounding box center [1050, 527] width 88 height 31
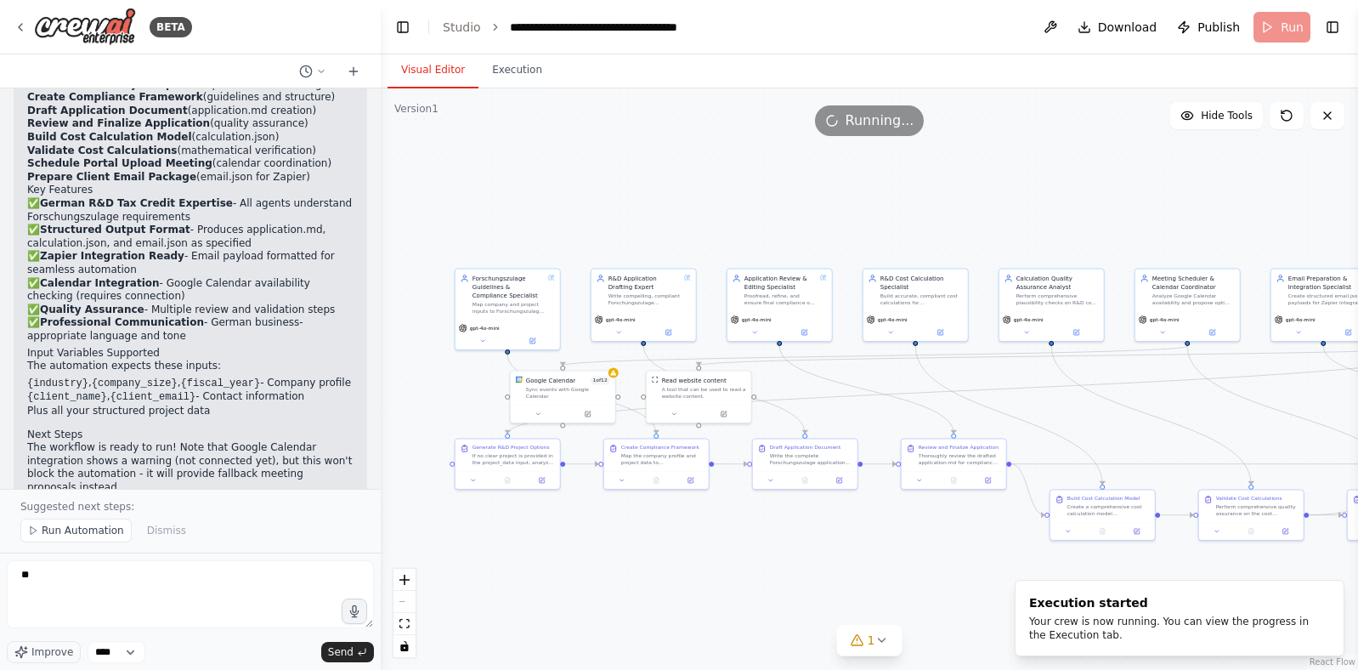
drag, startPoint x: 1158, startPoint y: 201, endPoint x: 847, endPoint y: 190, distance: 310.5
click at [847, 190] on div ".deletable-edge-delete-btn { width: 20px; height: 20px; border: 0px solid #ffff…" at bounding box center [870, 378] width 978 height 581
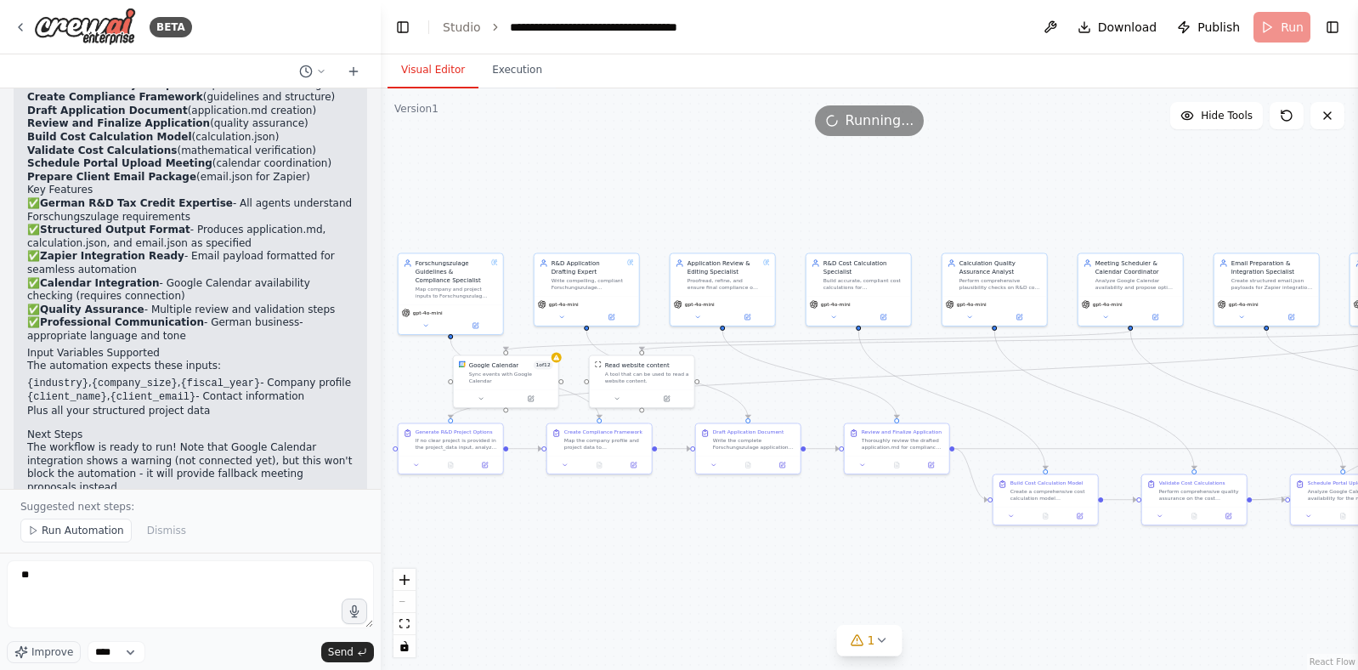
drag, startPoint x: 846, startPoint y: 190, endPoint x: 788, endPoint y: 175, distance: 59.8
click at [787, 175] on div ".deletable-edge-delete-btn { width: 20px; height: 20px; border: 0px solid #ffff…" at bounding box center [870, 378] width 978 height 581
